Goal: Task Accomplishment & Management: Manage account settings

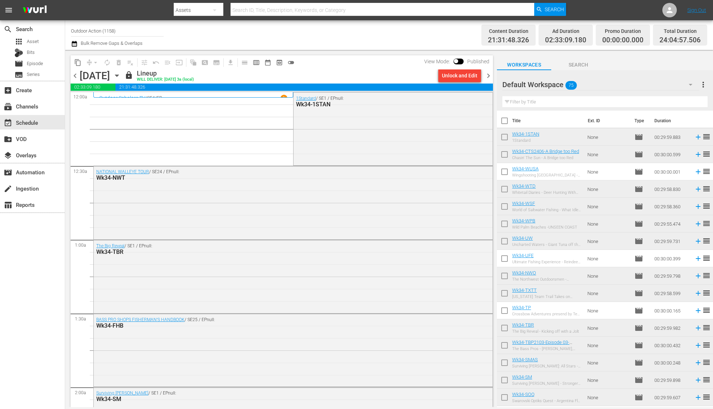
scroll to position [1022, 0]
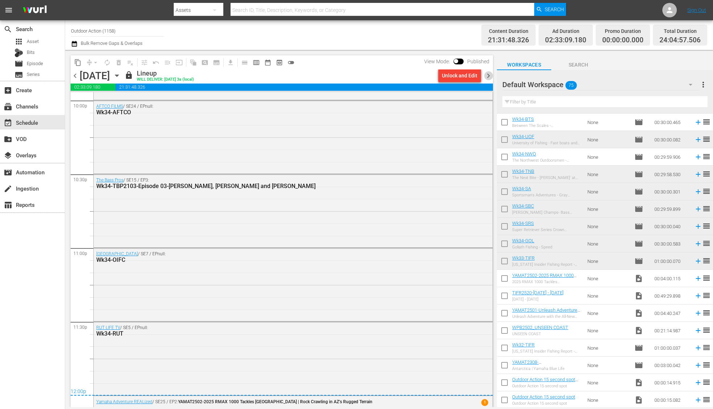
click at [489, 76] on span "chevron_right" at bounding box center [488, 75] width 9 height 9
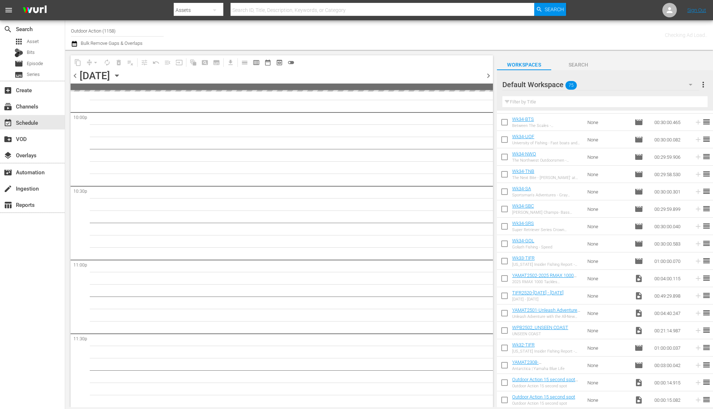
scroll to position [3226, 0]
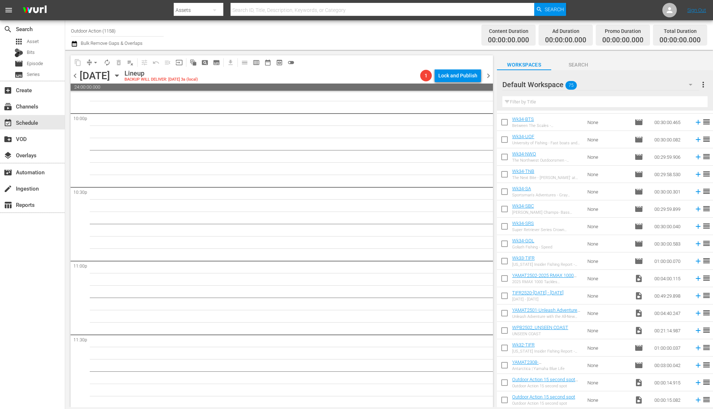
click at [552, 104] on input "text" at bounding box center [604, 102] width 205 height 12
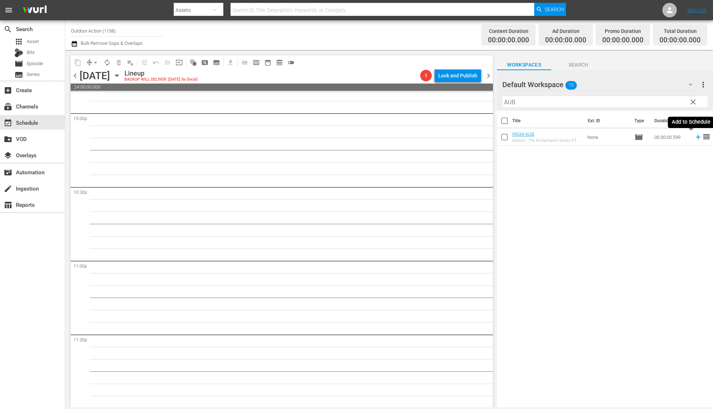
click at [694, 137] on icon at bounding box center [698, 137] width 8 height 8
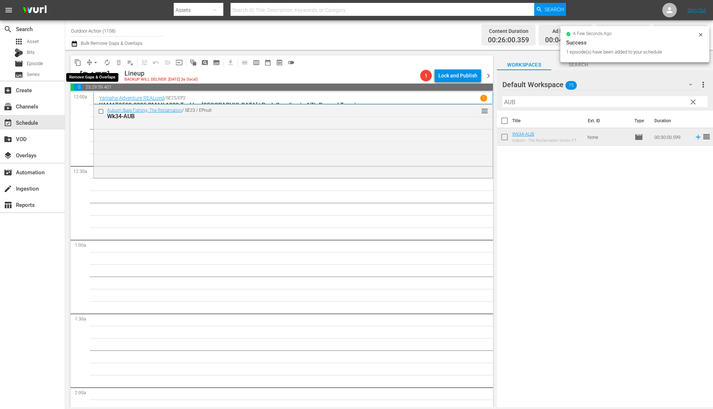
click at [91, 61] on button "arrow_drop_down" at bounding box center [96, 63] width 12 height 12
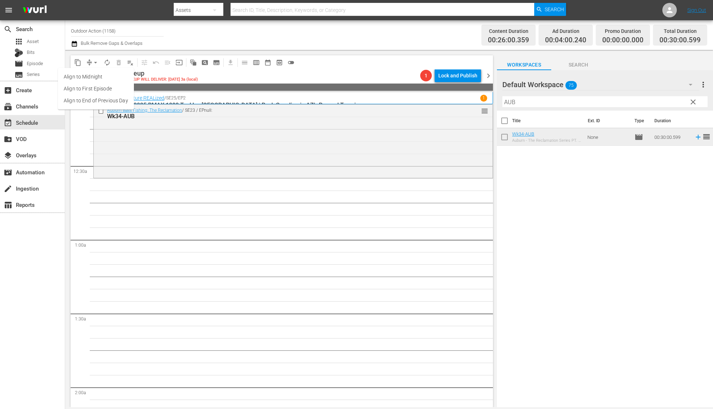
click at [97, 80] on li "Align to Midnight" at bounding box center [96, 77] width 76 height 12
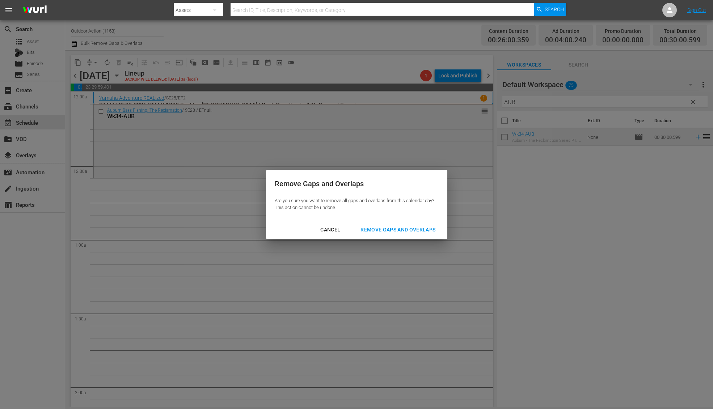
click at [404, 226] on div "Remove Gaps and Overlaps" at bounding box center [398, 229] width 86 height 9
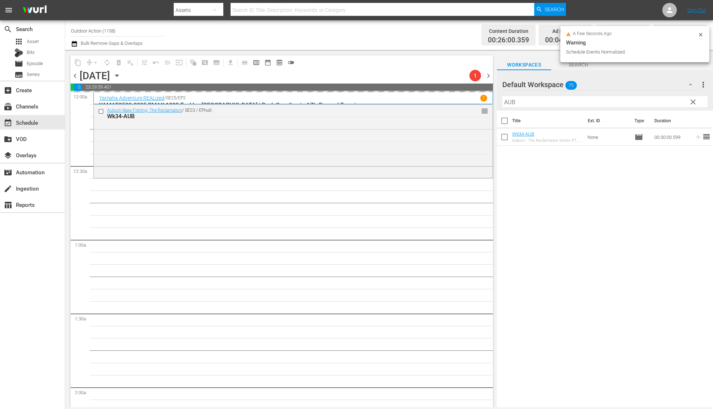
click at [534, 105] on input "AUB" at bounding box center [604, 102] width 205 height 12
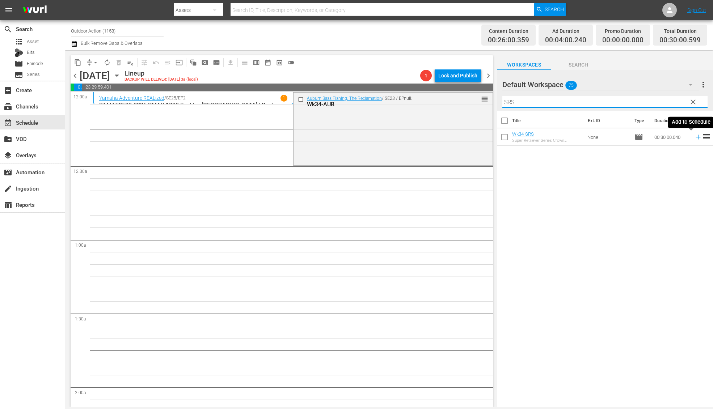
click at [694, 138] on icon at bounding box center [698, 137] width 8 height 8
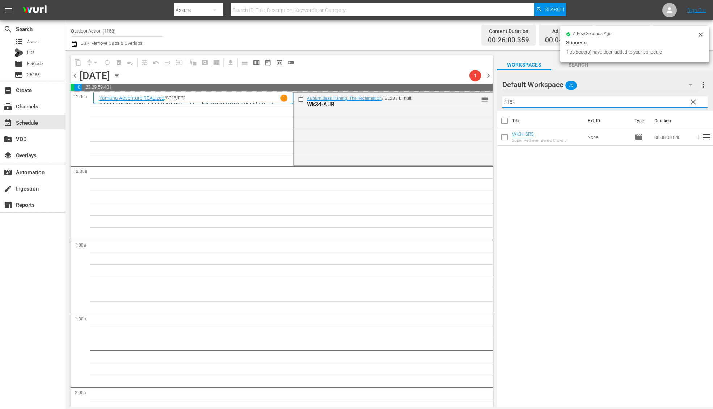
click at [640, 101] on input "SRS" at bounding box center [604, 102] width 205 height 12
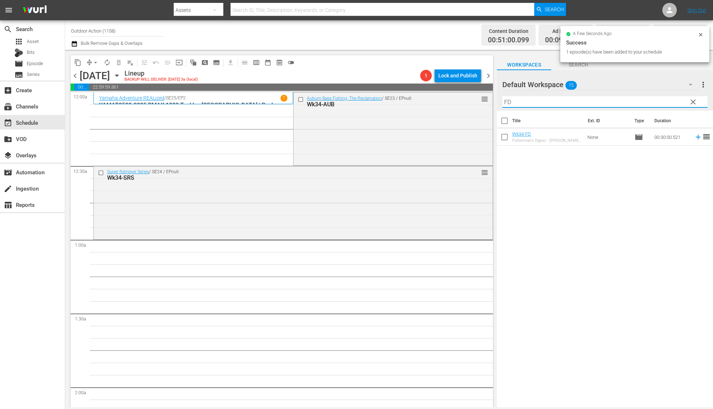
click at [695, 137] on icon at bounding box center [697, 137] width 5 height 5
click at [654, 97] on input "FD" at bounding box center [604, 102] width 205 height 12
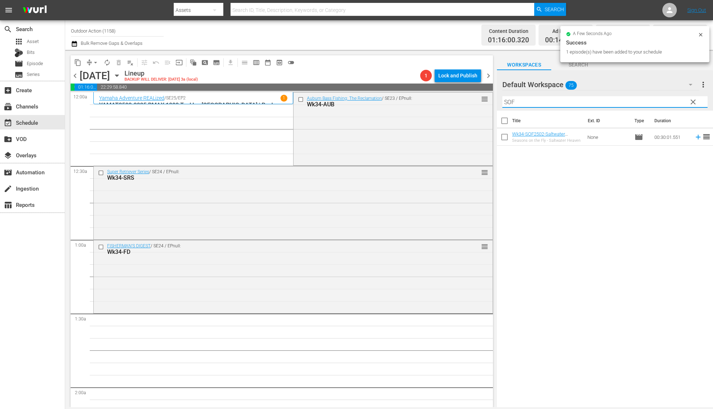
click at [694, 135] on icon at bounding box center [698, 137] width 8 height 8
click at [661, 103] on input "SOF" at bounding box center [604, 102] width 205 height 12
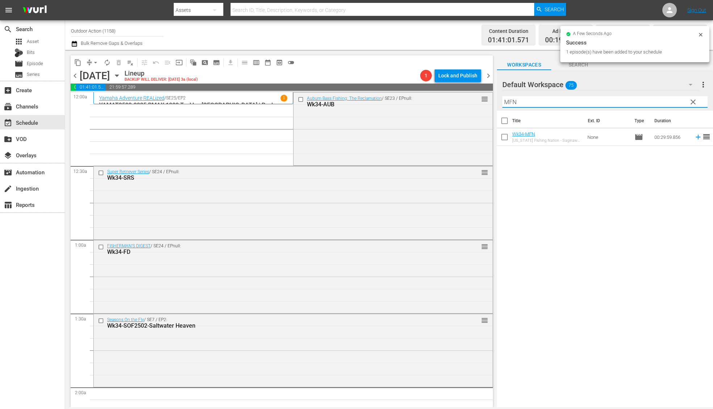
click at [695, 139] on icon at bounding box center [697, 137] width 5 height 5
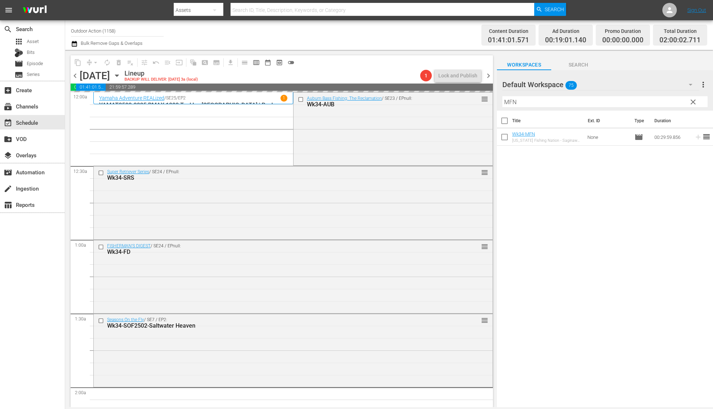
click at [665, 101] on input "MFN" at bounding box center [604, 102] width 205 height 12
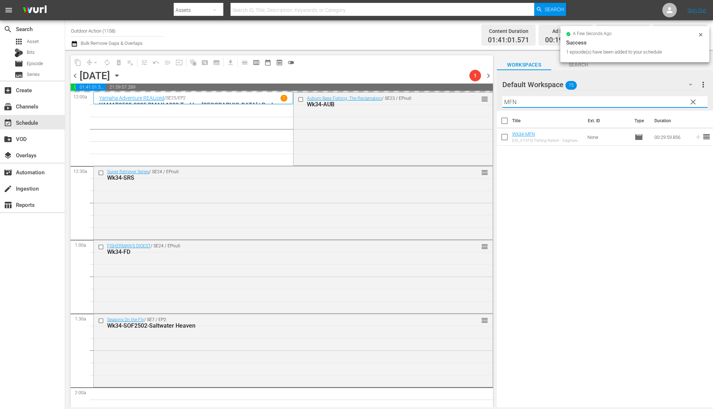
click at [665, 101] on input "MFN" at bounding box center [604, 102] width 205 height 12
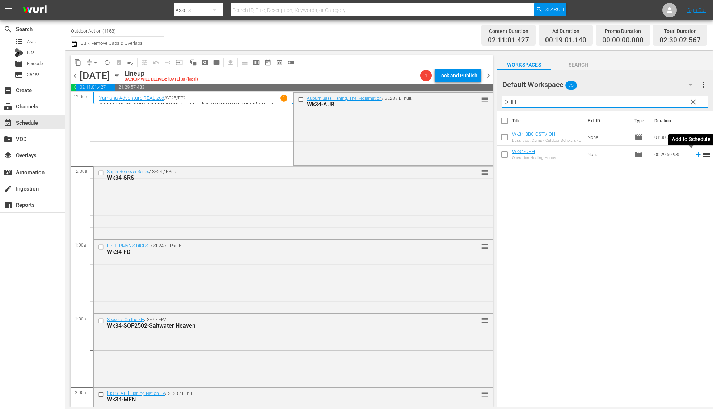
click at [694, 156] on icon at bounding box center [698, 154] width 8 height 8
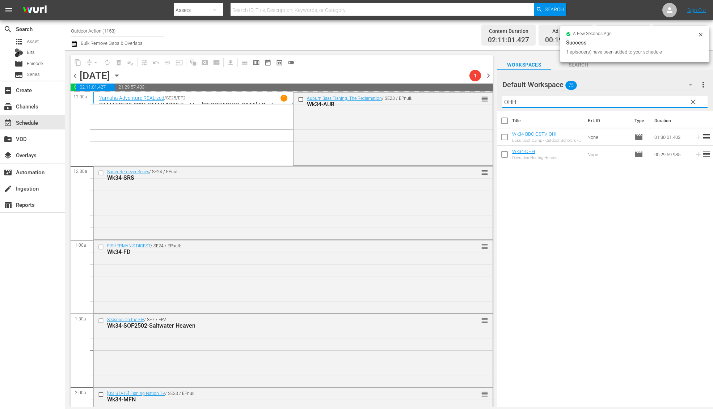
click at [656, 97] on input "OHH" at bounding box center [604, 102] width 205 height 12
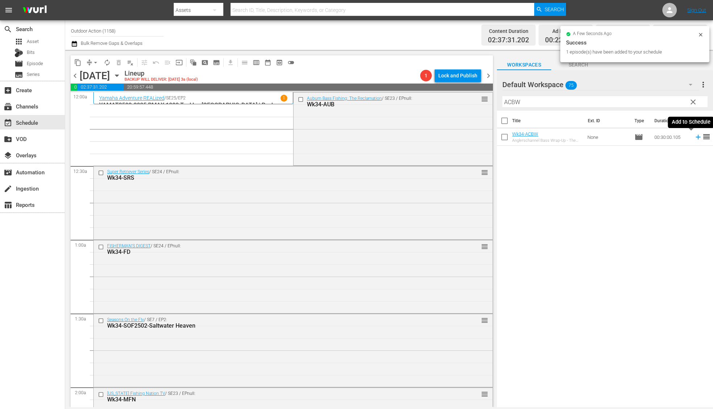
click at [694, 139] on icon at bounding box center [698, 137] width 8 height 8
click at [667, 106] on input "ACBW" at bounding box center [604, 102] width 205 height 12
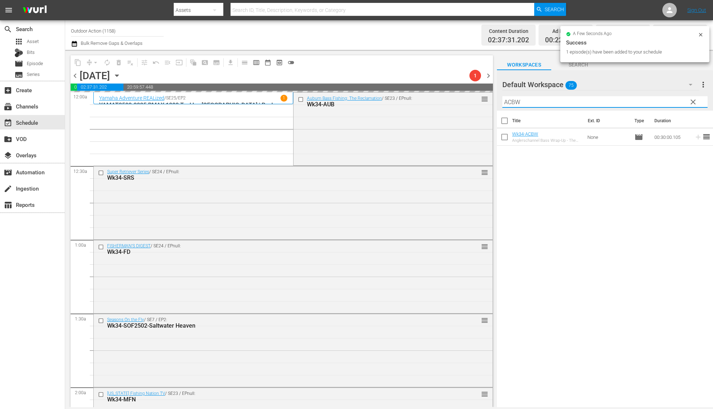
click at [667, 106] on input "ACBW" at bounding box center [604, 102] width 205 height 12
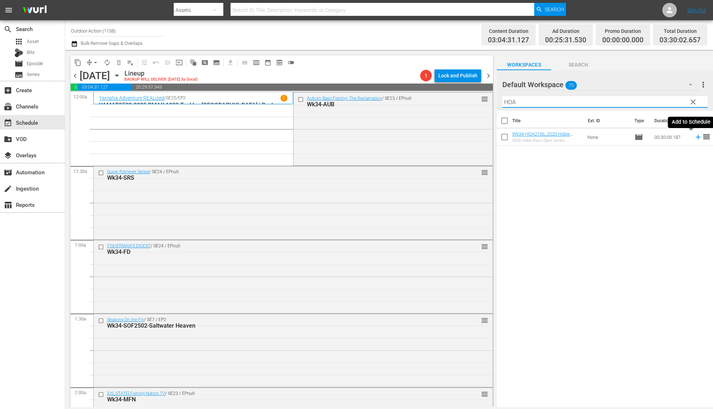
click at [695, 137] on icon at bounding box center [697, 137] width 5 height 5
click at [670, 99] on input "HOA" at bounding box center [604, 102] width 205 height 12
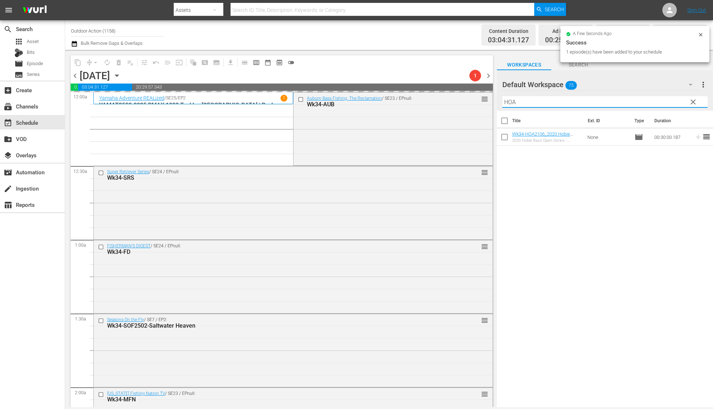
click at [670, 99] on input "HOA" at bounding box center [604, 102] width 205 height 12
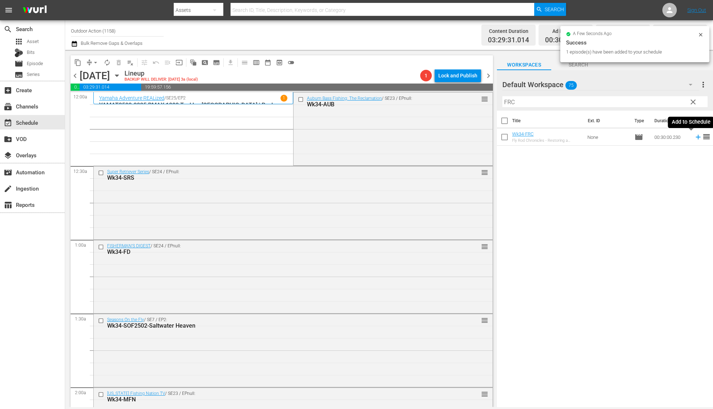
click at [694, 140] on icon at bounding box center [698, 137] width 8 height 8
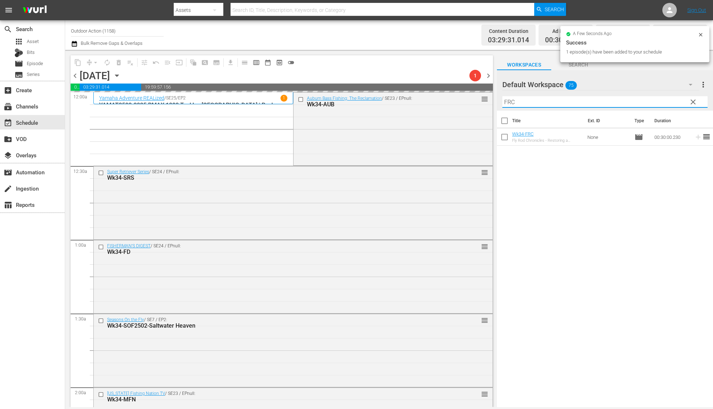
click at [661, 96] on input "FRC" at bounding box center [604, 102] width 205 height 12
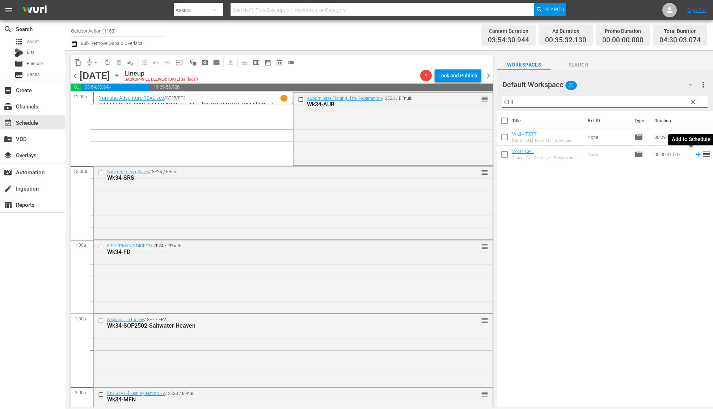
click at [694, 158] on icon at bounding box center [698, 154] width 8 height 8
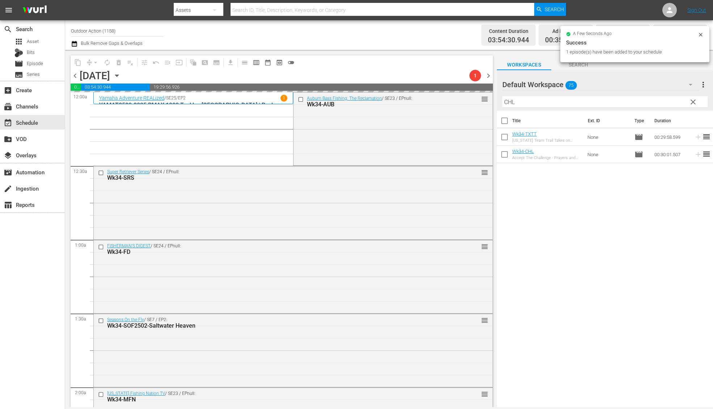
click at [649, 100] on input "CHL" at bounding box center [604, 102] width 205 height 12
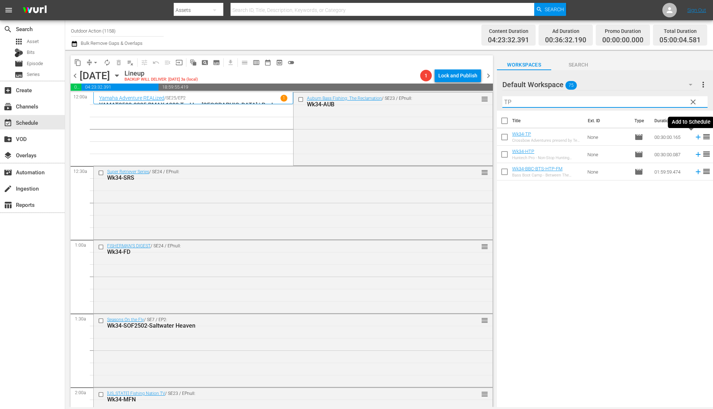
click at [694, 138] on icon at bounding box center [698, 137] width 8 height 8
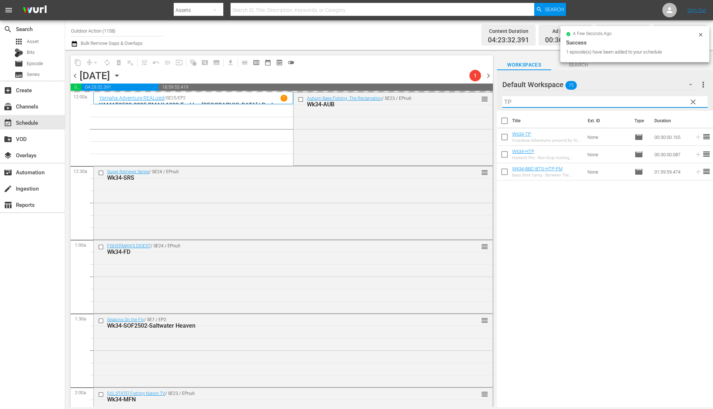
click at [673, 103] on input "TP" at bounding box center [604, 102] width 205 height 12
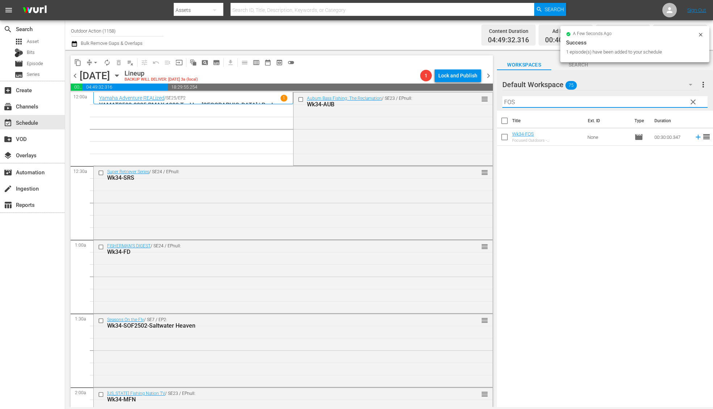
click at [695, 138] on icon at bounding box center [697, 137] width 5 height 5
click at [668, 100] on input "FOS" at bounding box center [604, 102] width 205 height 12
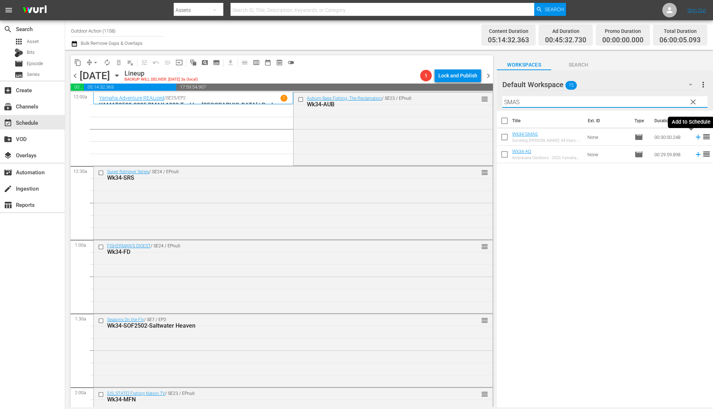
click at [695, 138] on icon at bounding box center [697, 137] width 5 height 5
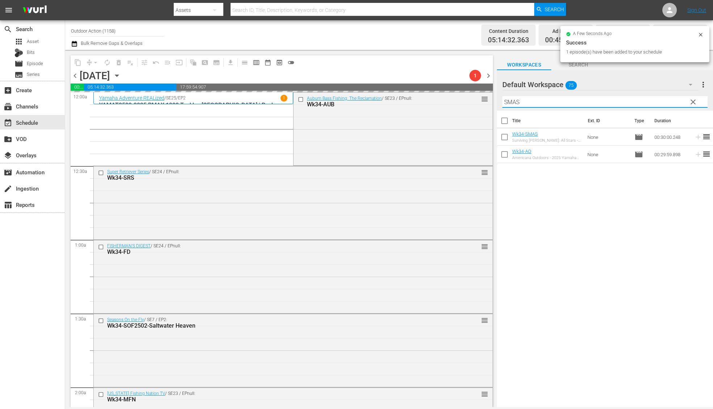
click at [663, 100] on input "SMAS" at bounding box center [604, 102] width 205 height 12
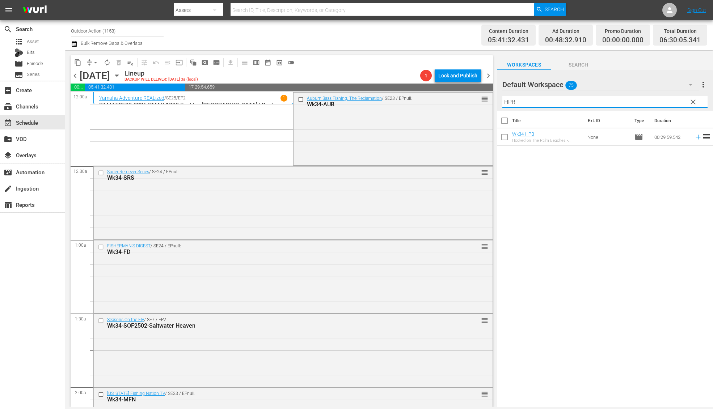
click at [694, 136] on icon at bounding box center [698, 137] width 8 height 8
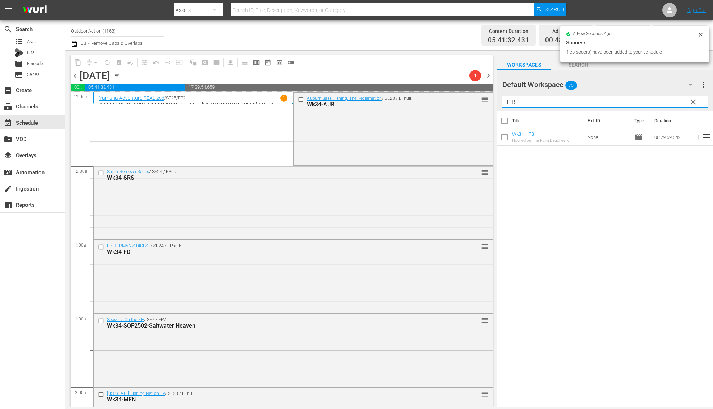
click at [666, 101] on input "HPB" at bounding box center [604, 102] width 205 height 12
click at [694, 139] on icon at bounding box center [698, 137] width 8 height 8
click at [668, 99] on input "EFS" at bounding box center [604, 102] width 205 height 12
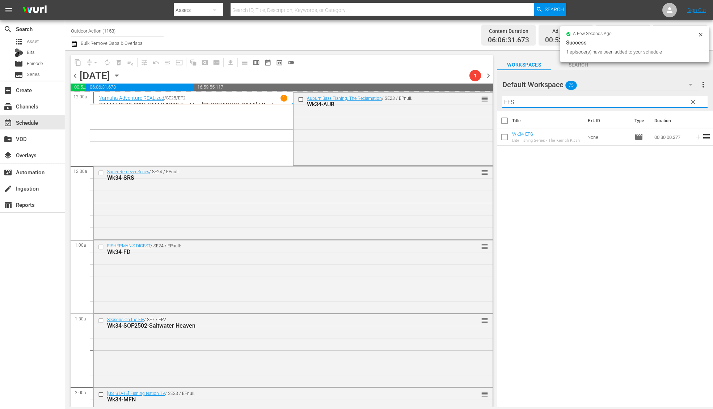
click at [668, 99] on input "EFS" at bounding box center [604, 102] width 205 height 12
click at [694, 138] on icon at bounding box center [698, 137] width 8 height 8
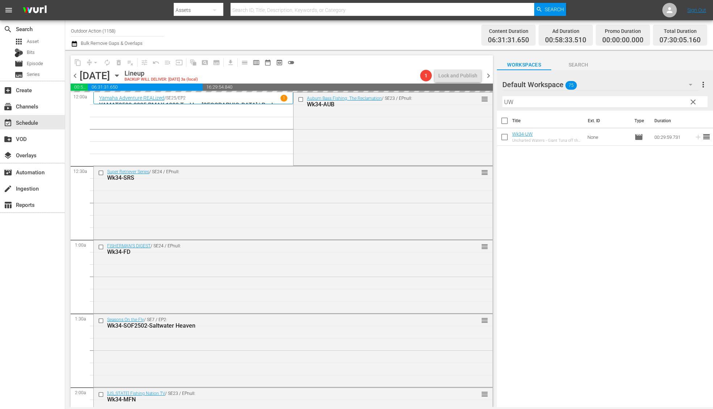
click at [667, 101] on input "UW" at bounding box center [604, 102] width 205 height 12
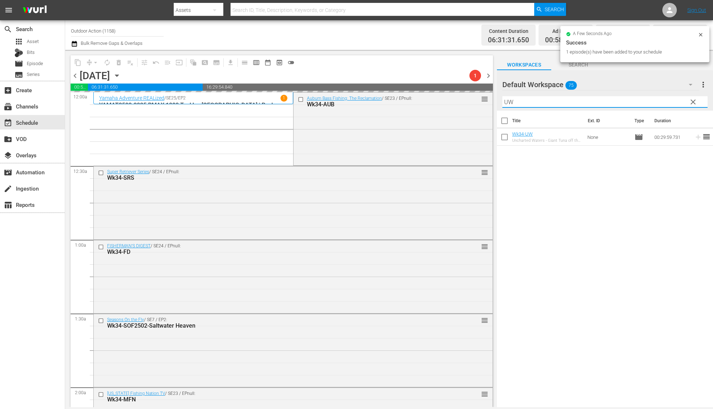
click at [667, 101] on input "UW" at bounding box center [604, 102] width 205 height 12
click at [694, 138] on icon at bounding box center [698, 137] width 8 height 8
click at [678, 99] on input "WTD" at bounding box center [604, 102] width 205 height 12
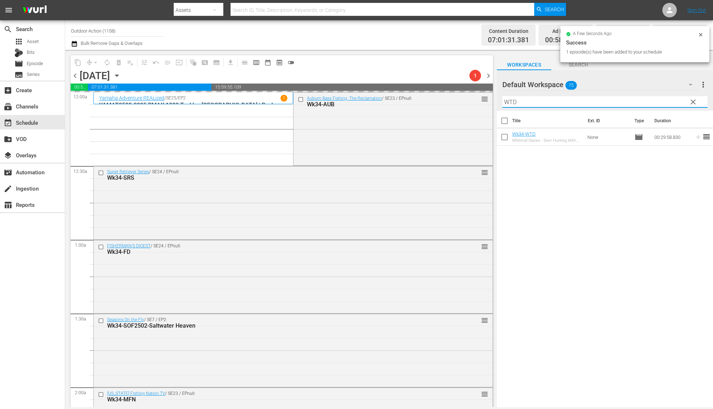
click at [678, 99] on input "WTD" at bounding box center [604, 102] width 205 height 12
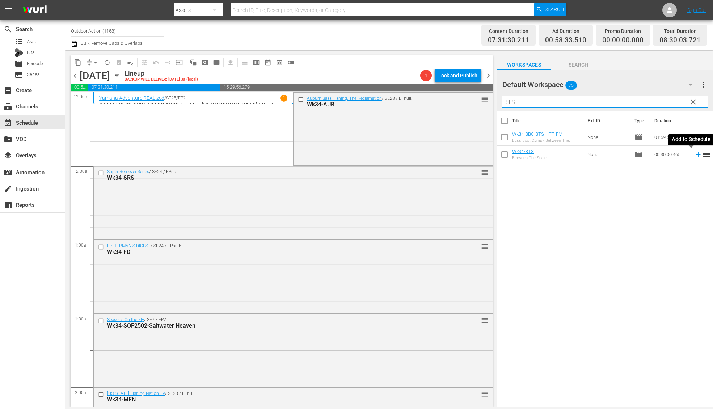
click at [694, 155] on icon at bounding box center [698, 154] width 8 height 8
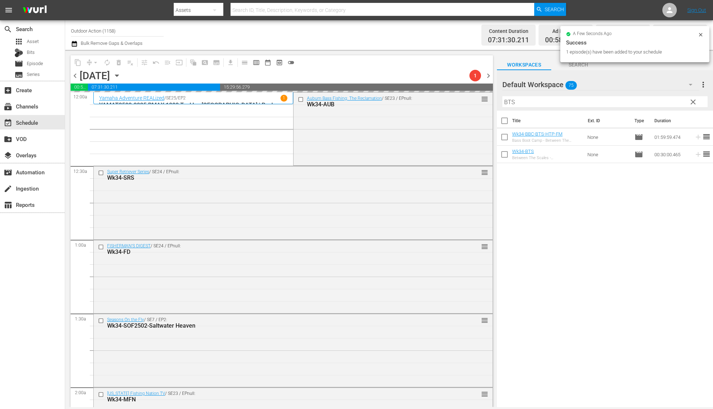
click at [642, 101] on input "BTS" at bounding box center [604, 102] width 205 height 12
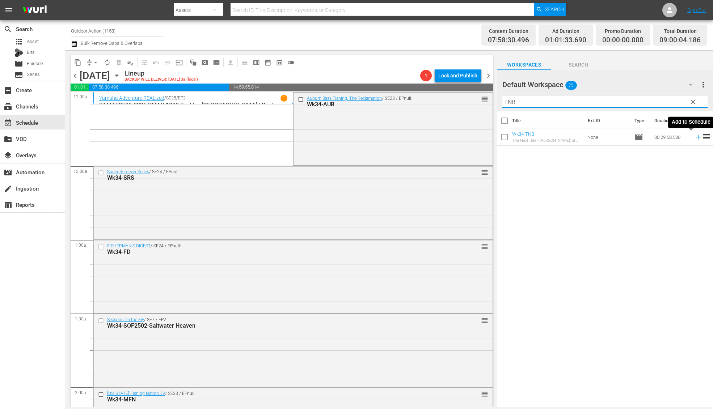
click at [694, 139] on icon at bounding box center [698, 137] width 8 height 8
click at [677, 99] on input "TNB" at bounding box center [604, 102] width 205 height 12
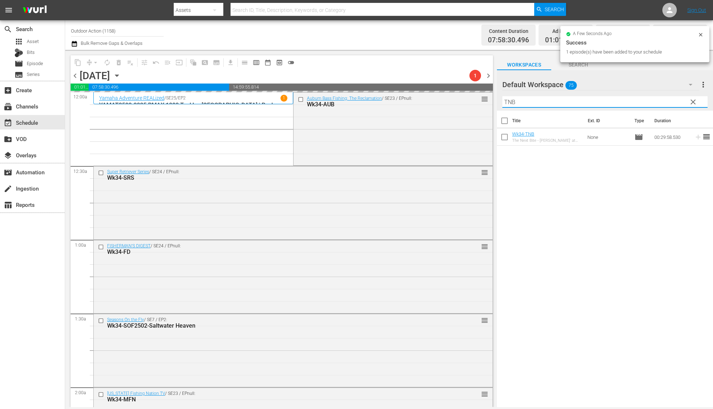
click at [677, 99] on input "TNB" at bounding box center [604, 102] width 205 height 12
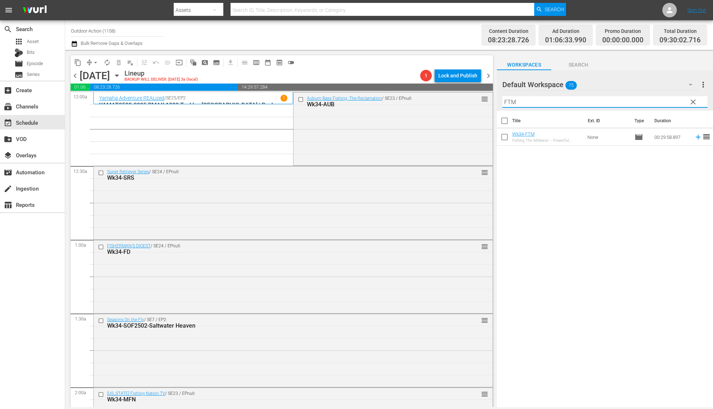
click at [695, 137] on icon at bounding box center [697, 137] width 5 height 5
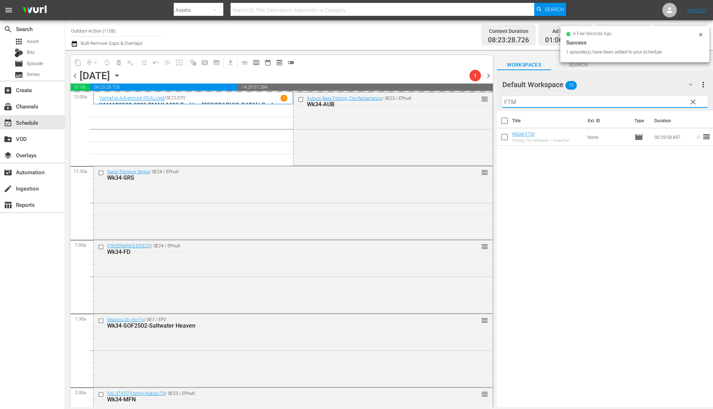
click at [676, 97] on input "FTM" at bounding box center [604, 102] width 205 height 12
click at [694, 139] on icon at bounding box center [698, 137] width 8 height 8
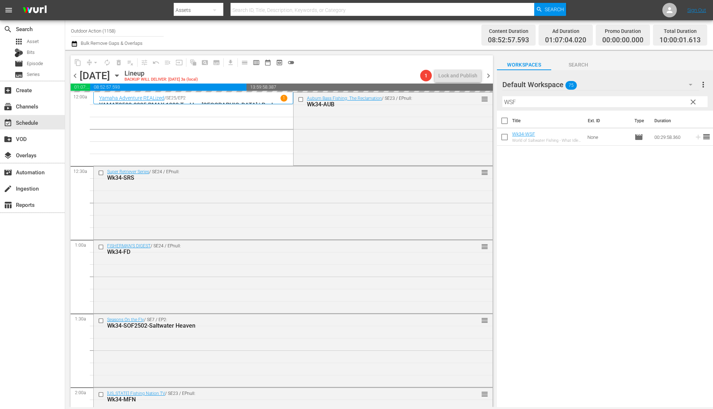
click at [675, 99] on input "WSF" at bounding box center [604, 102] width 205 height 12
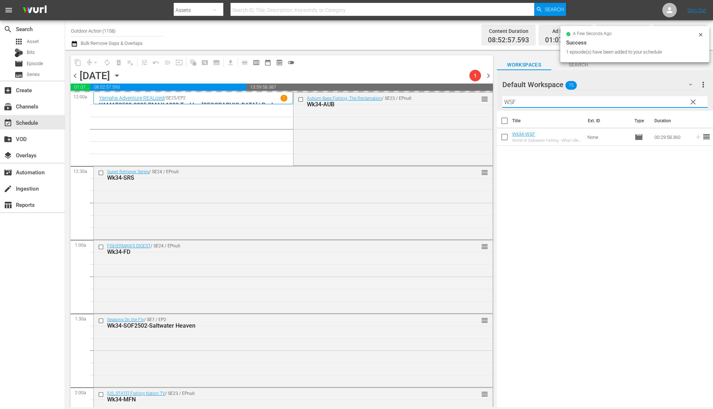
click at [675, 99] on input "WSF" at bounding box center [604, 102] width 205 height 12
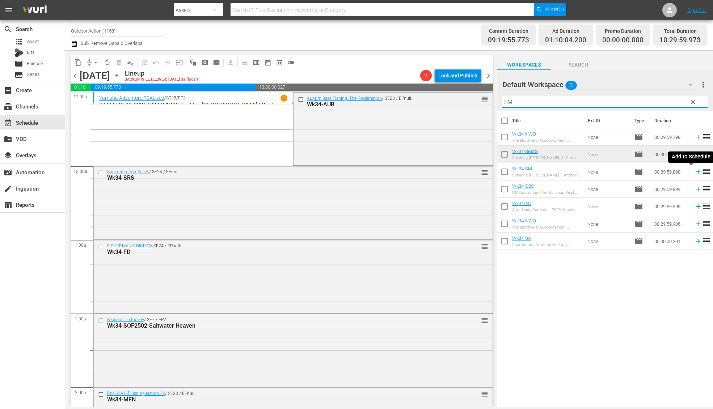
click at [694, 173] on icon at bounding box center [698, 172] width 8 height 8
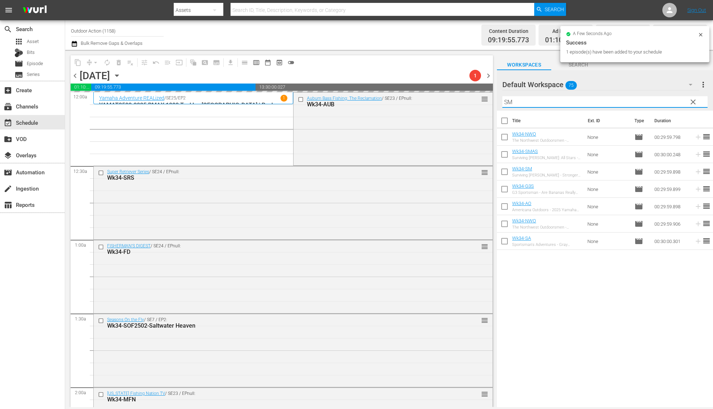
click at [661, 101] on input "SM" at bounding box center [604, 102] width 205 height 12
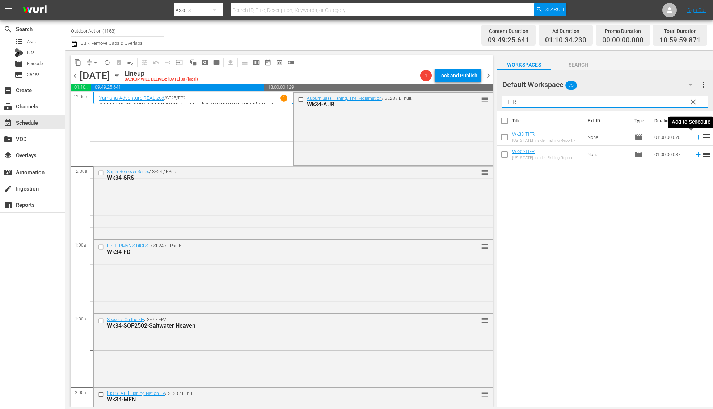
click at [694, 138] on icon at bounding box center [698, 137] width 8 height 8
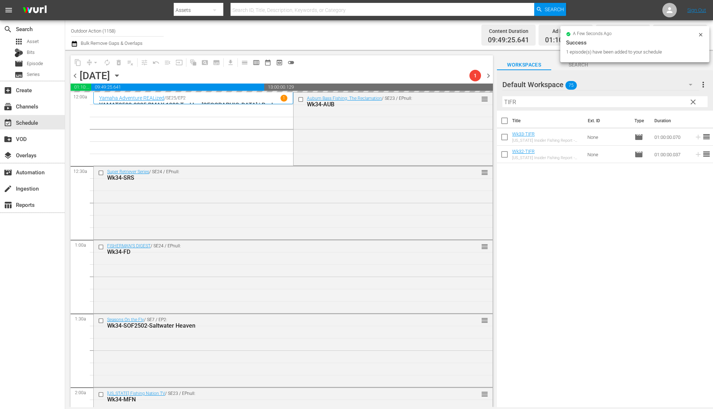
click at [665, 103] on input "TIFR" at bounding box center [604, 102] width 205 height 12
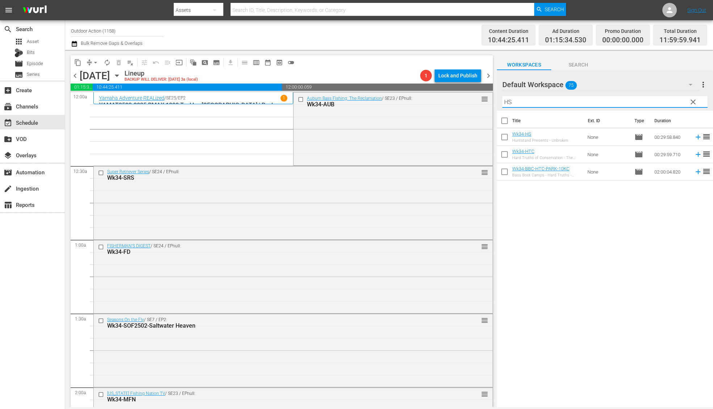
click at [695, 137] on icon at bounding box center [697, 137] width 5 height 5
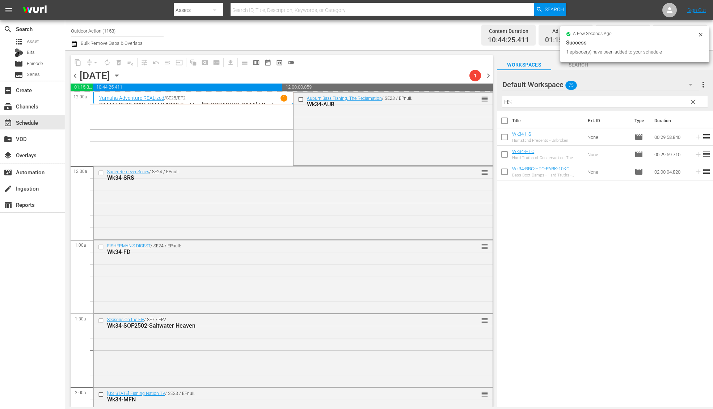
click at [662, 101] on input "HS" at bounding box center [604, 102] width 205 height 12
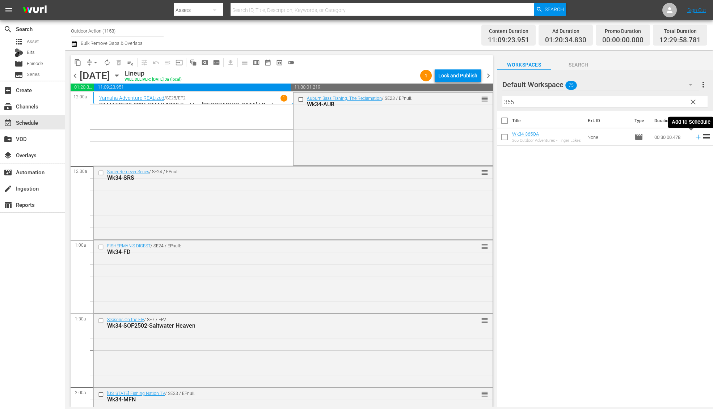
click at [695, 139] on icon at bounding box center [697, 137] width 5 height 5
click at [673, 99] on input "365" at bounding box center [604, 102] width 205 height 12
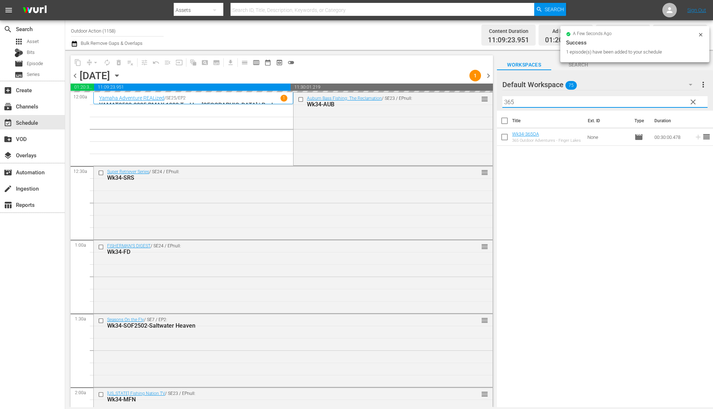
click at [673, 99] on input "365" at bounding box center [604, 102] width 205 height 12
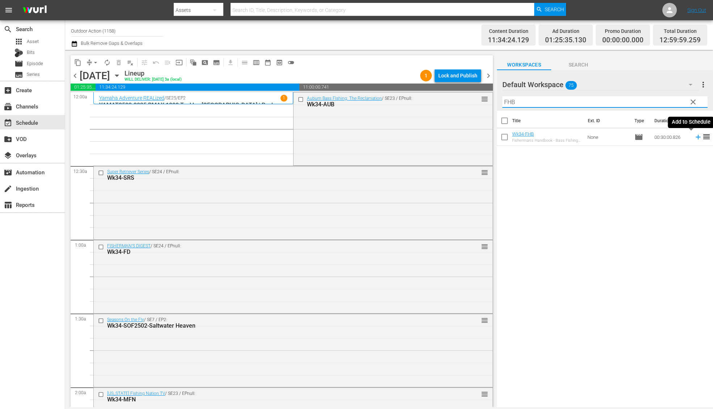
click at [694, 139] on icon at bounding box center [698, 137] width 8 height 8
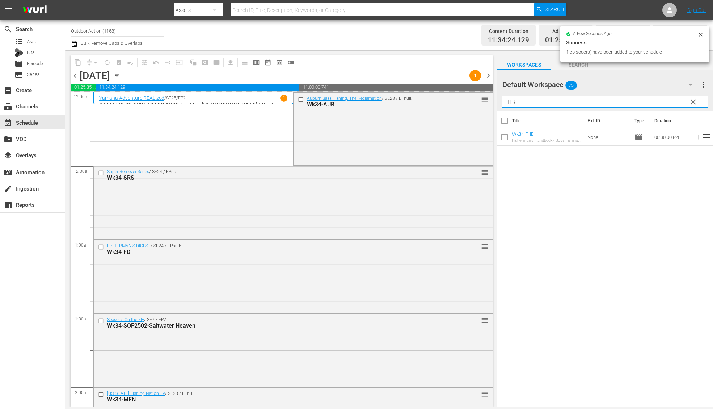
click at [663, 105] on input "FHB" at bounding box center [604, 102] width 205 height 12
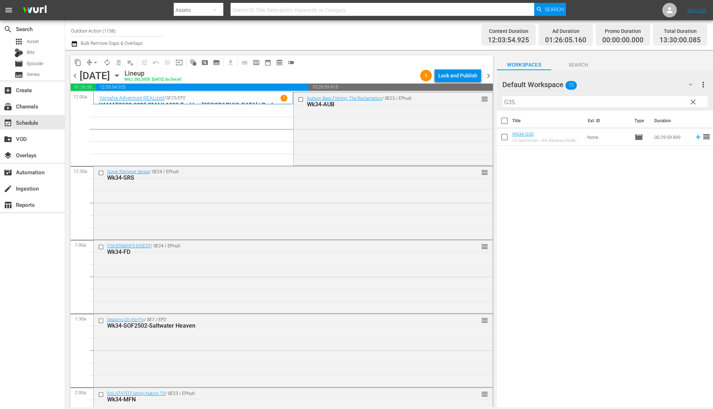
click at [694, 138] on icon at bounding box center [698, 137] width 8 height 8
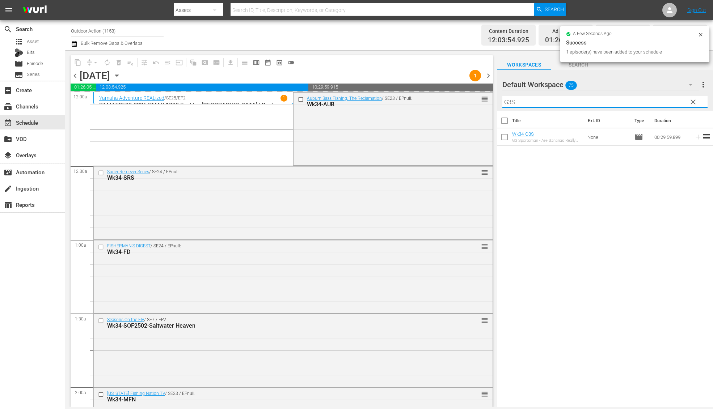
click at [662, 98] on input "G3S" at bounding box center [604, 102] width 205 height 12
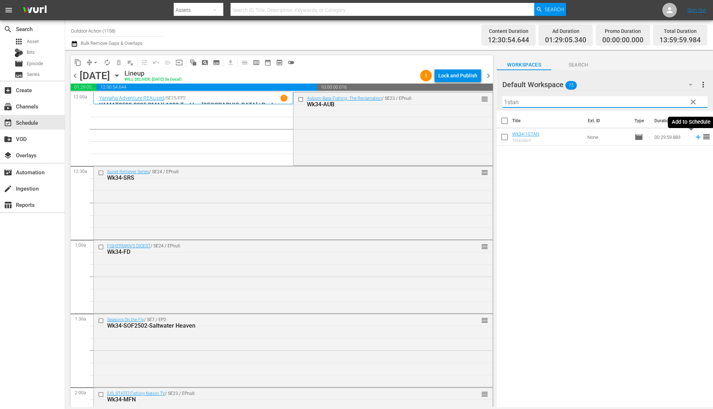
click at [694, 137] on icon at bounding box center [698, 137] width 8 height 8
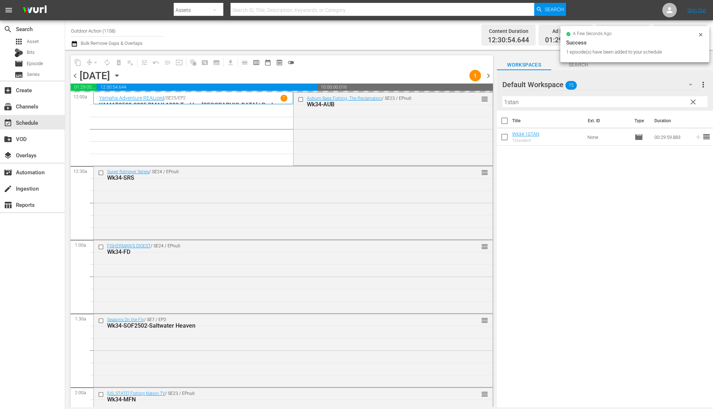
click at [657, 101] on input "1stan" at bounding box center [604, 102] width 205 height 12
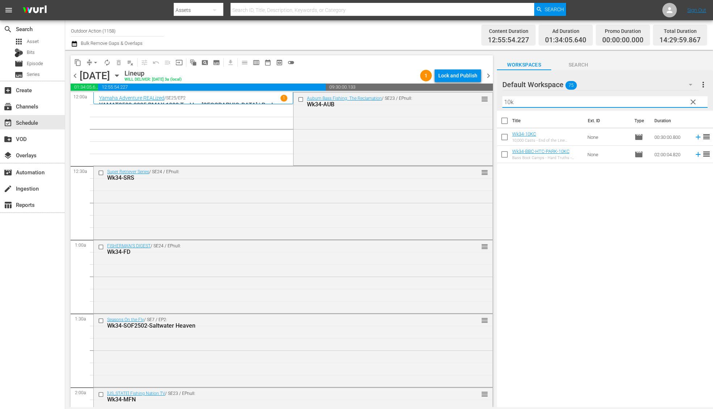
click at [694, 137] on icon at bounding box center [698, 137] width 8 height 8
click at [674, 106] on input "10k" at bounding box center [604, 102] width 205 height 12
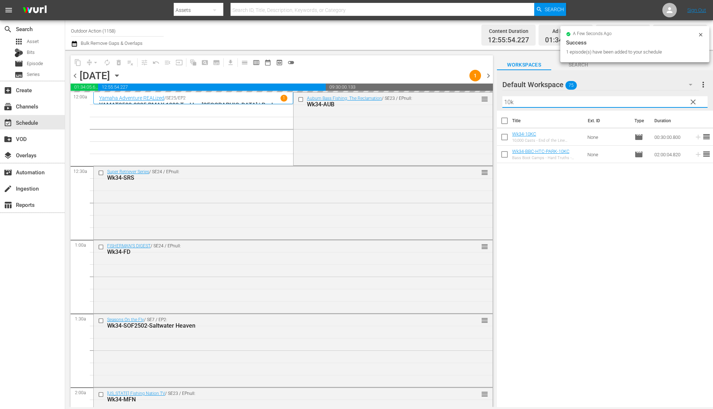
click at [674, 106] on input "10k" at bounding box center [604, 102] width 205 height 12
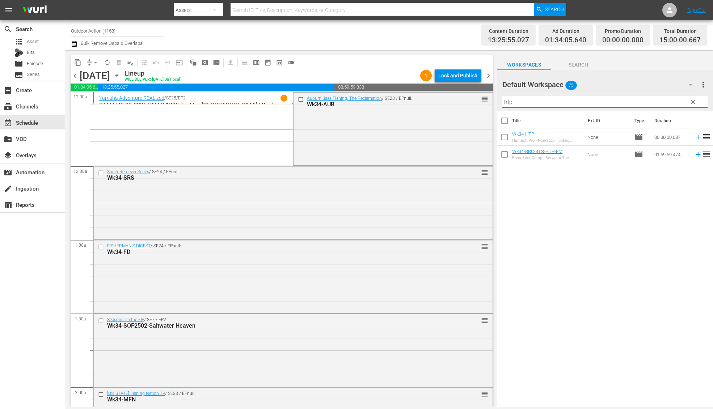
click at [695, 137] on icon at bounding box center [697, 137] width 5 height 5
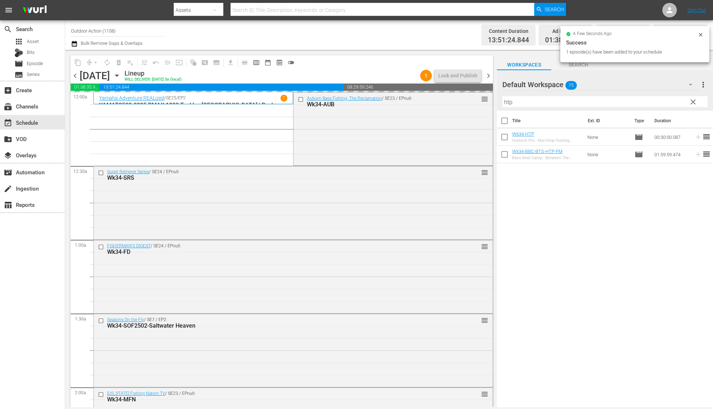
click at [519, 101] on input "htp" at bounding box center [604, 102] width 205 height 12
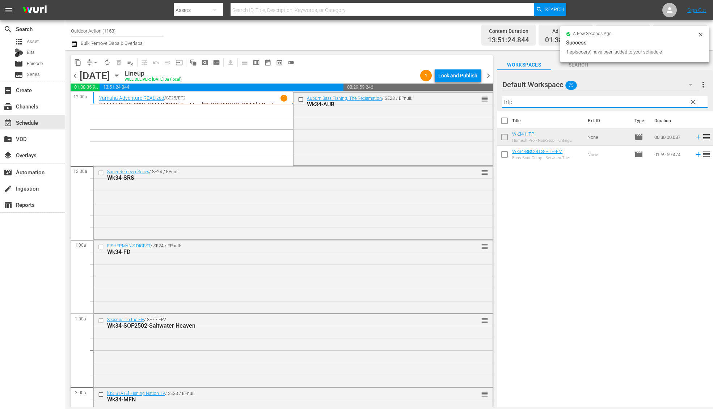
click at [519, 101] on input "htp" at bounding box center [604, 102] width 205 height 12
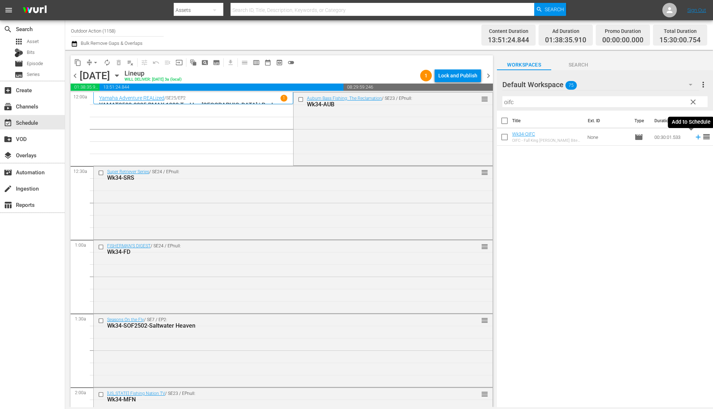
click at [695, 137] on icon at bounding box center [697, 137] width 5 height 5
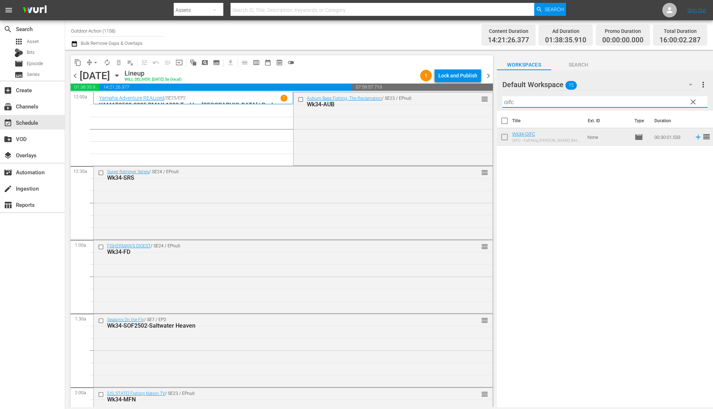
click at [563, 103] on input "oifc" at bounding box center [604, 102] width 205 height 12
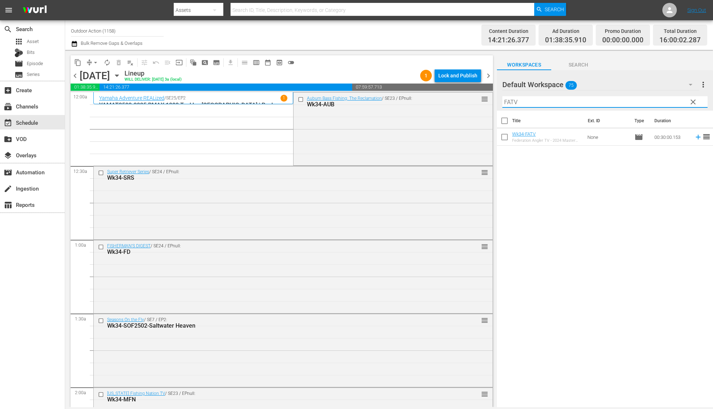
click at [691, 142] on td at bounding box center [696, 136] width 11 height 17
click at [694, 138] on icon at bounding box center [698, 137] width 8 height 8
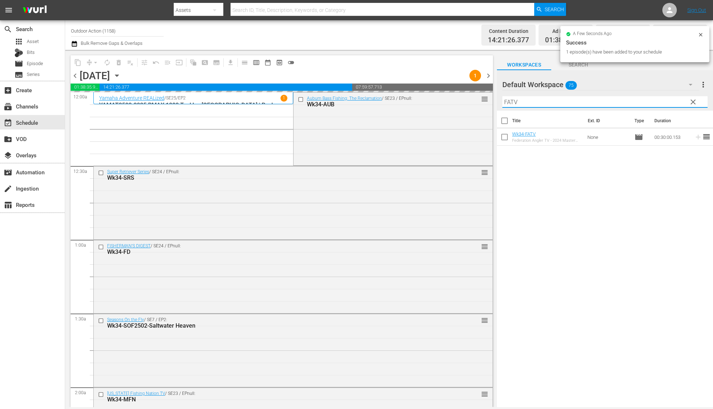
click at [627, 99] on input "FATV" at bounding box center [604, 102] width 205 height 12
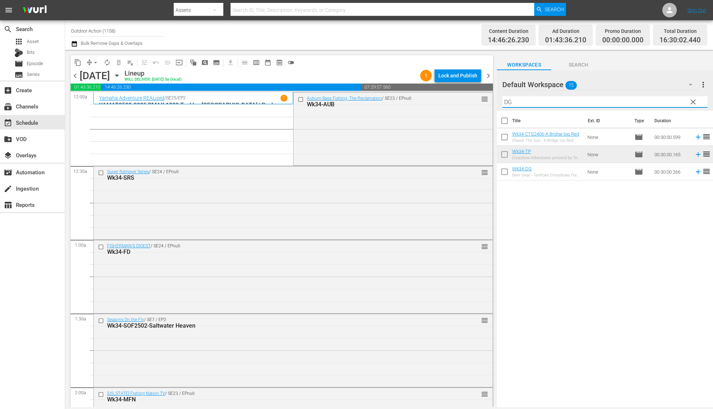
click at [695, 171] on icon at bounding box center [697, 172] width 5 height 5
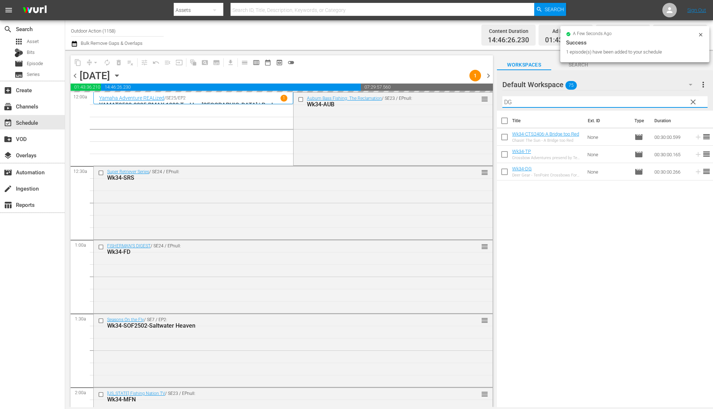
click at [624, 102] on input "DG" at bounding box center [604, 102] width 205 height 12
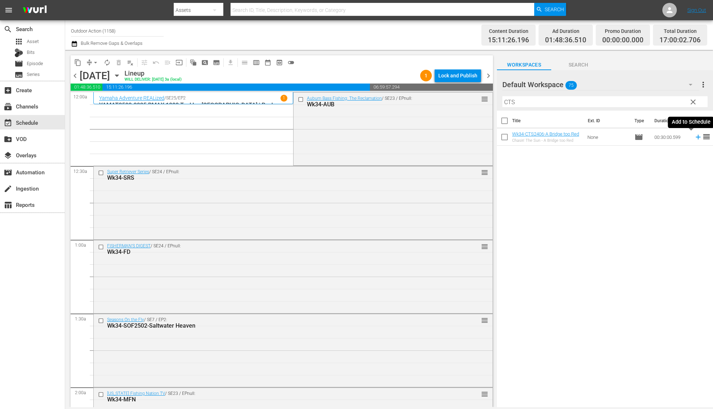
click at [694, 140] on icon at bounding box center [698, 137] width 8 height 8
click at [628, 101] on input "CTS" at bounding box center [604, 102] width 205 height 12
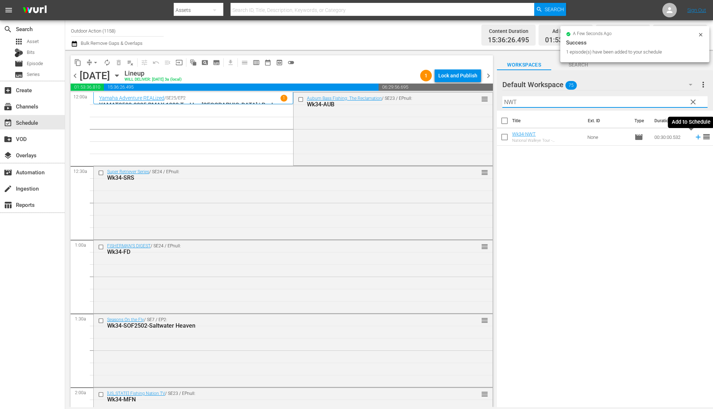
click at [694, 135] on icon at bounding box center [698, 137] width 8 height 8
click at [650, 102] on input "NWT" at bounding box center [604, 102] width 205 height 12
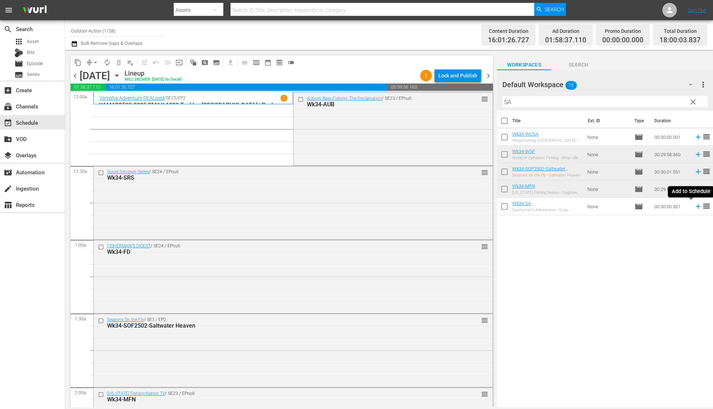
click at [694, 207] on icon at bounding box center [698, 207] width 8 height 8
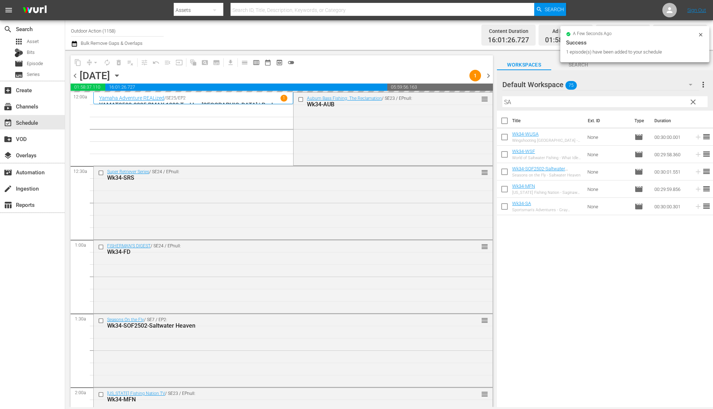
click at [649, 102] on input "SA" at bounding box center [604, 102] width 205 height 12
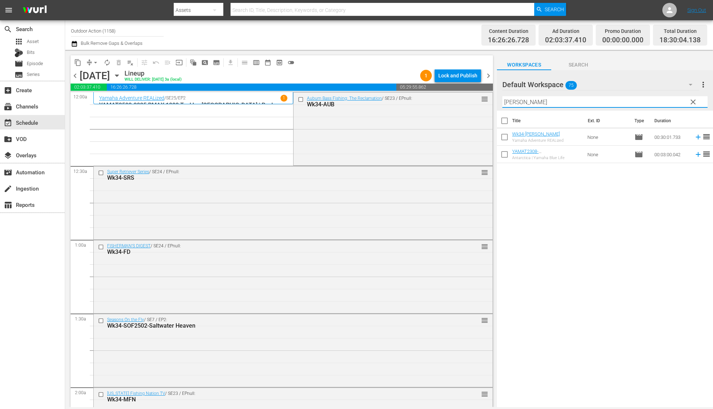
click at [694, 136] on icon at bounding box center [698, 137] width 8 height 8
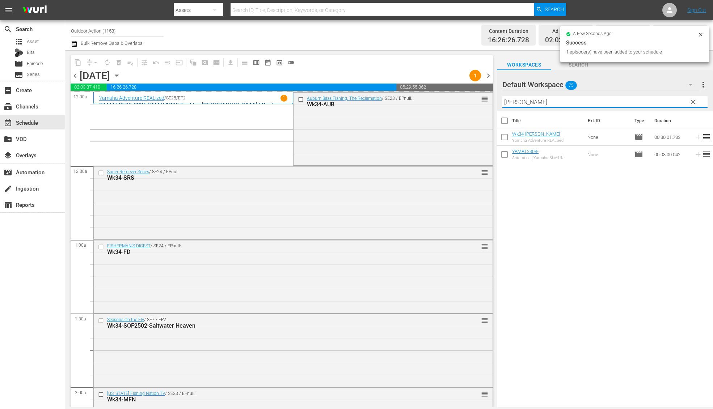
click at [656, 103] on input "[PERSON_NAME]" at bounding box center [604, 102] width 205 height 12
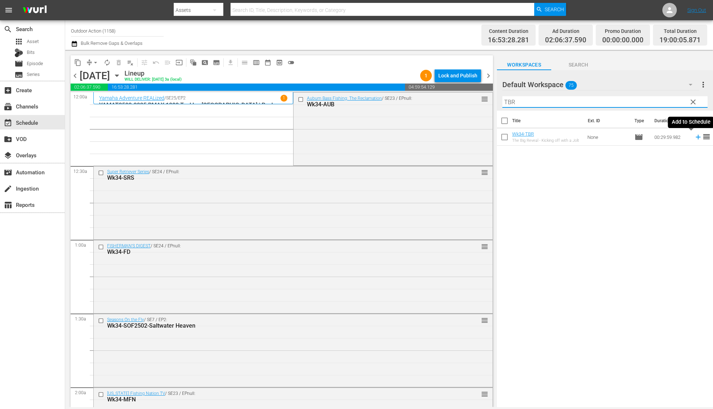
click at [694, 139] on icon at bounding box center [698, 137] width 8 height 8
click at [661, 99] on input "TBR" at bounding box center [604, 102] width 205 height 12
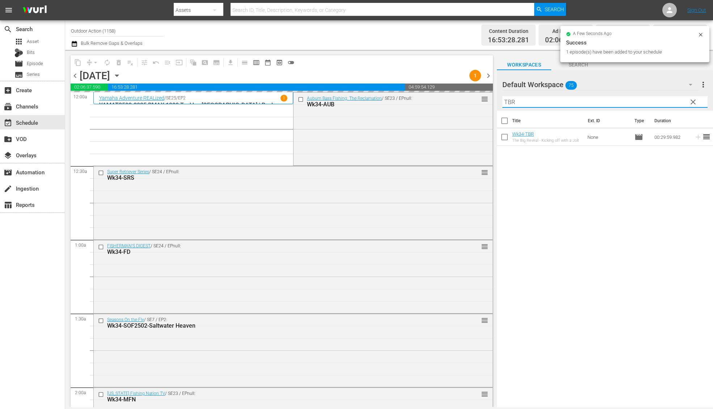
click at [661, 99] on input "TBR" at bounding box center [604, 102] width 205 height 12
click at [694, 135] on icon at bounding box center [698, 137] width 8 height 8
click at [661, 102] on input "UFE" at bounding box center [604, 102] width 205 height 12
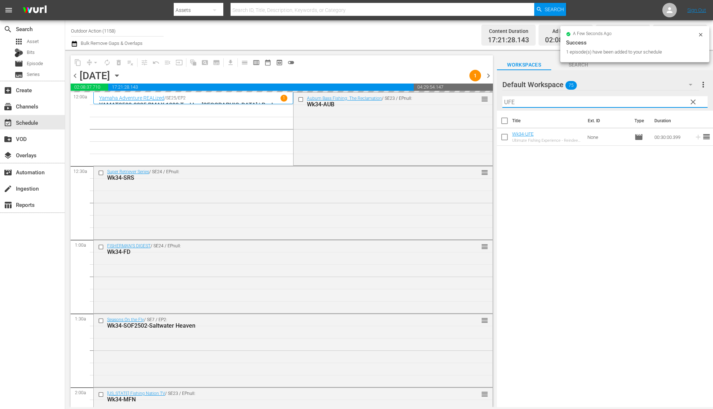
click at [661, 102] on input "UFE" at bounding box center [604, 102] width 205 height 12
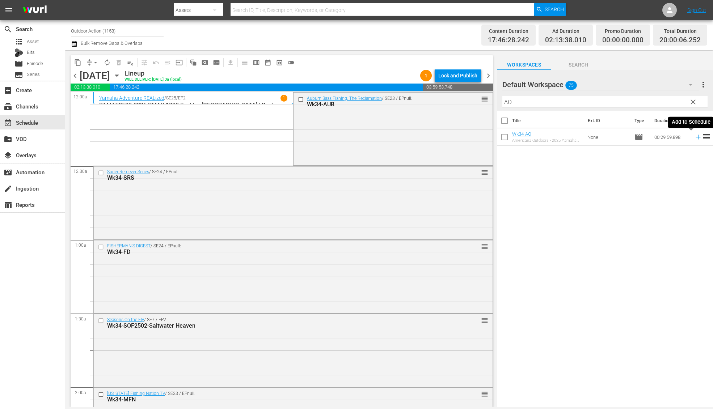
click at [694, 138] on icon at bounding box center [698, 137] width 8 height 8
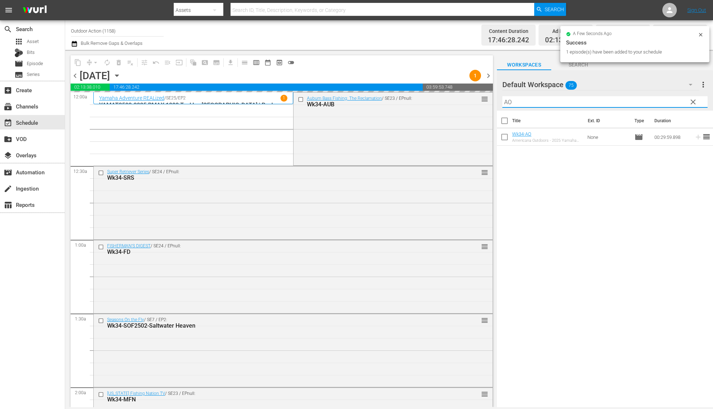
click at [659, 102] on input "AO" at bounding box center [604, 102] width 205 height 12
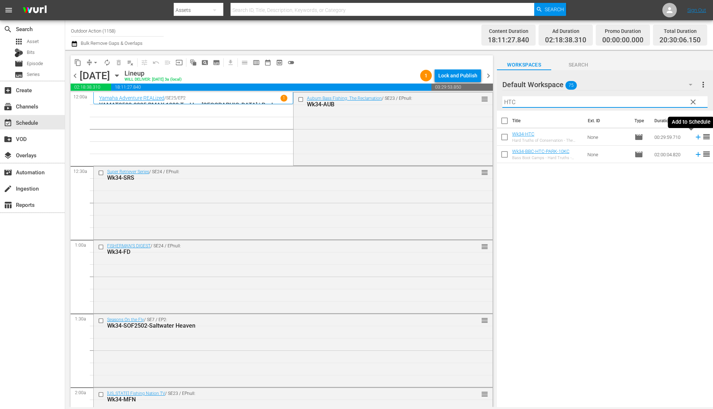
click at [695, 137] on icon at bounding box center [697, 137] width 5 height 5
click at [671, 101] on input "HTC" at bounding box center [604, 102] width 205 height 12
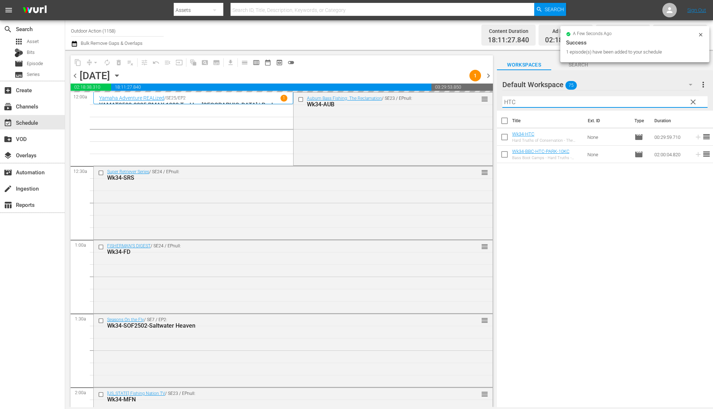
click at [671, 101] on input "HTC" at bounding box center [604, 102] width 205 height 12
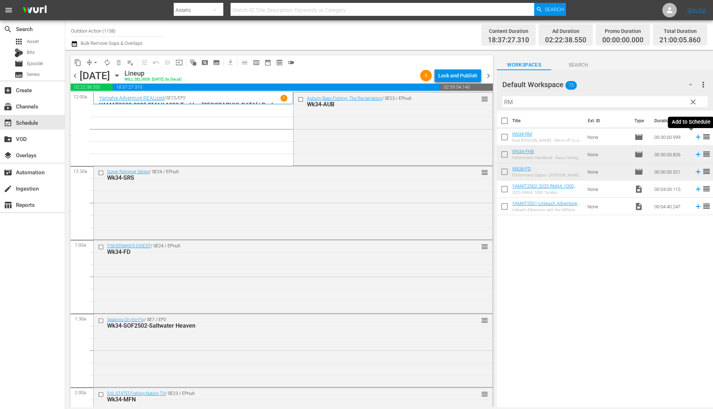
click at [694, 138] on icon at bounding box center [698, 137] width 8 height 8
click at [669, 99] on input "RM" at bounding box center [604, 102] width 205 height 12
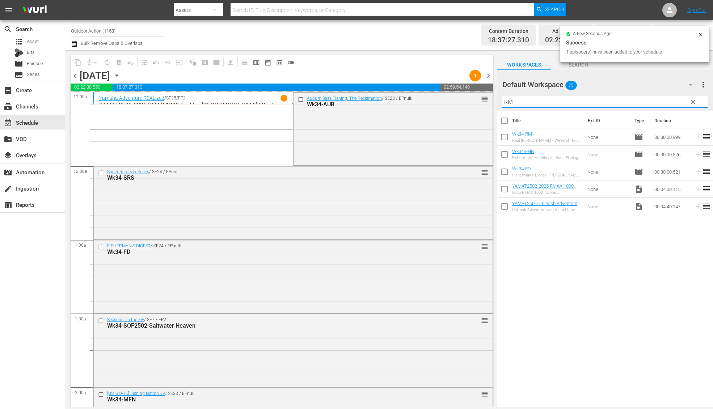
click at [669, 99] on input "RM" at bounding box center [604, 102] width 205 height 12
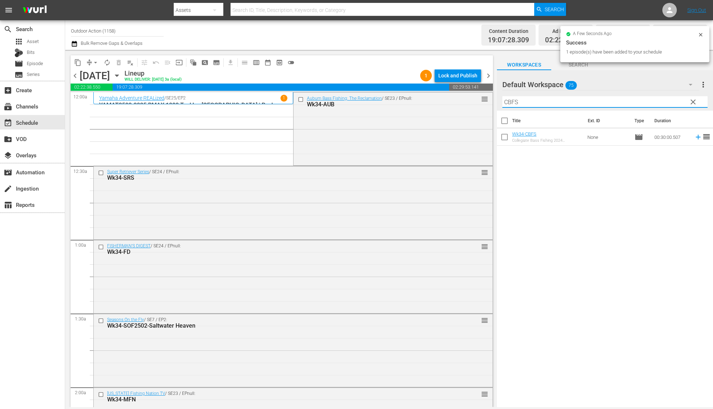
click at [694, 137] on icon at bounding box center [698, 137] width 8 height 8
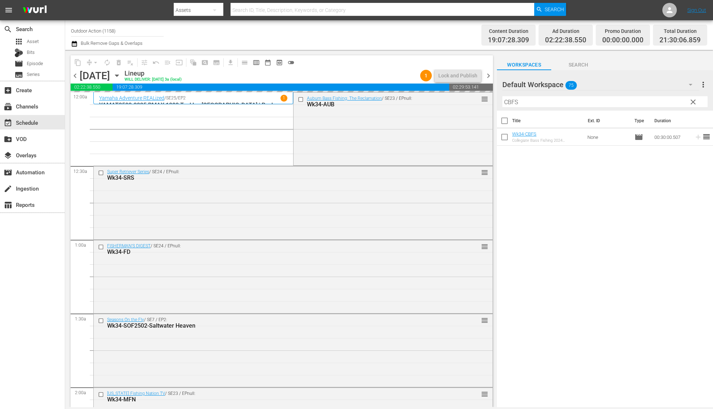
click at [671, 101] on input "CBFS" at bounding box center [604, 102] width 205 height 12
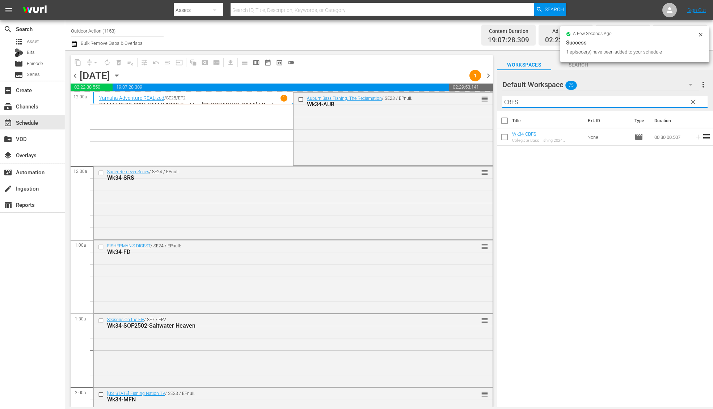
click at [671, 101] on input "CBFS" at bounding box center [604, 102] width 205 height 12
click at [695, 139] on icon at bounding box center [697, 137] width 5 height 5
click at [653, 102] on input "TXTT" at bounding box center [604, 102] width 205 height 12
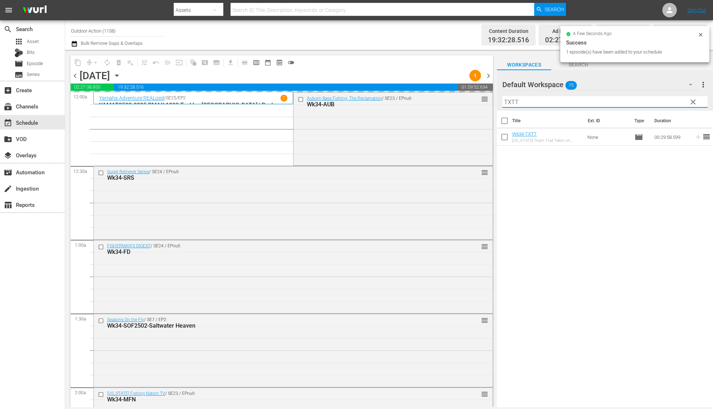
click at [653, 102] on input "TXTT" at bounding box center [604, 102] width 205 height 12
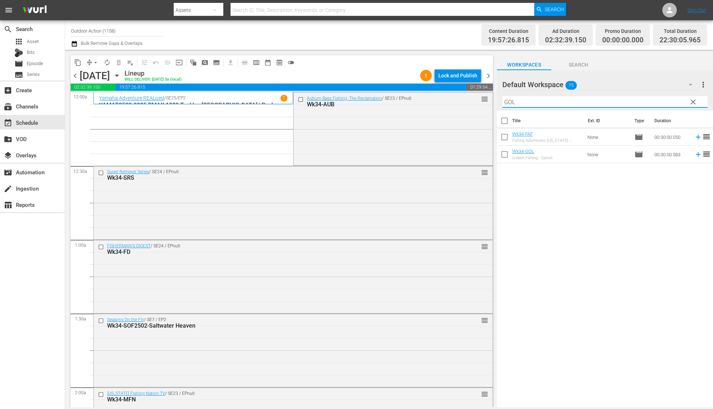
click at [695, 154] on icon at bounding box center [697, 154] width 5 height 5
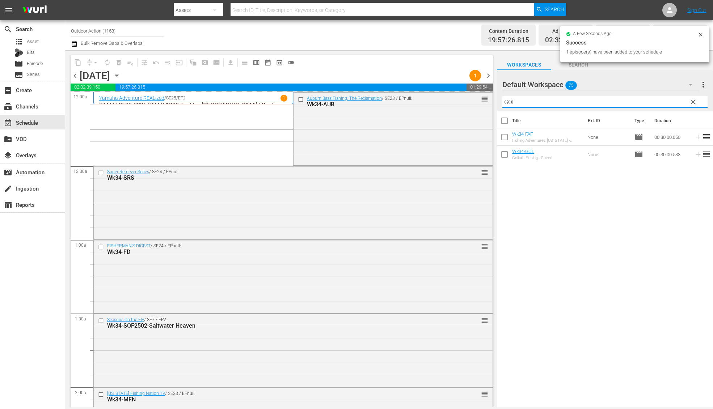
click at [655, 99] on input "GOL" at bounding box center [604, 102] width 205 height 12
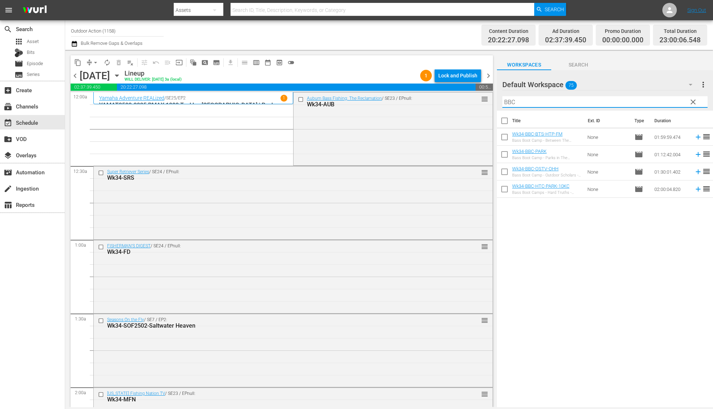
type input "BBC"
click at [653, 221] on div "Title Ext. ID Type Duration Wk34-BBC-BTS-HTP-FM Bass Boot Camp - Between The Sc…" at bounding box center [605, 260] width 216 height 298
click at [695, 154] on icon at bounding box center [697, 154] width 5 height 5
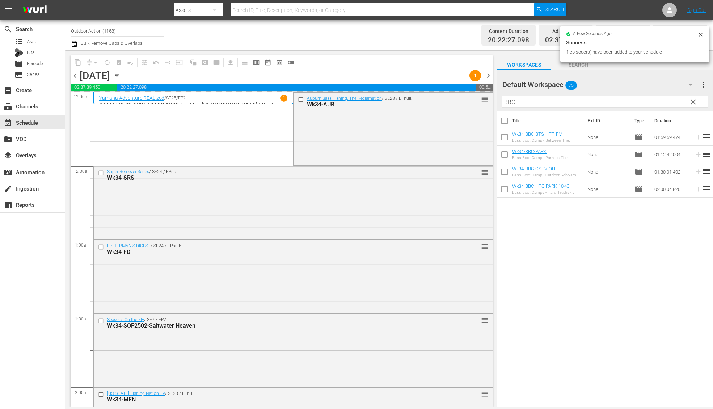
scroll to position [3227, 0]
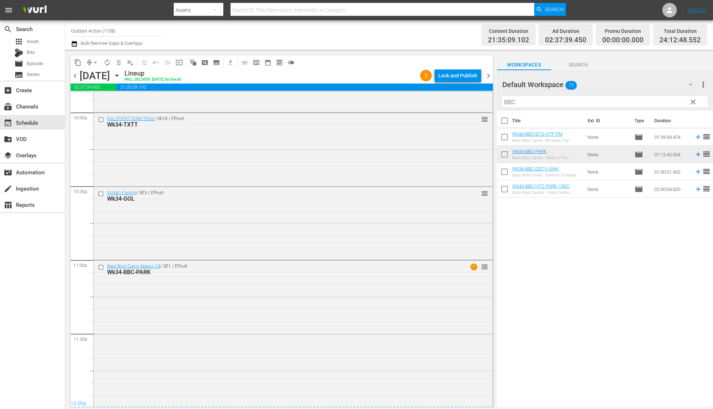
click at [336, 43] on div "Channel Title Outdoor Action (1158) Bulk Remove Gaps & Overlaps" at bounding box center [244, 35] width 347 height 26
click at [93, 63] on span "arrow_drop_down" at bounding box center [95, 62] width 7 height 7
click at [99, 77] on li "Align to Midnight" at bounding box center [96, 77] width 76 height 12
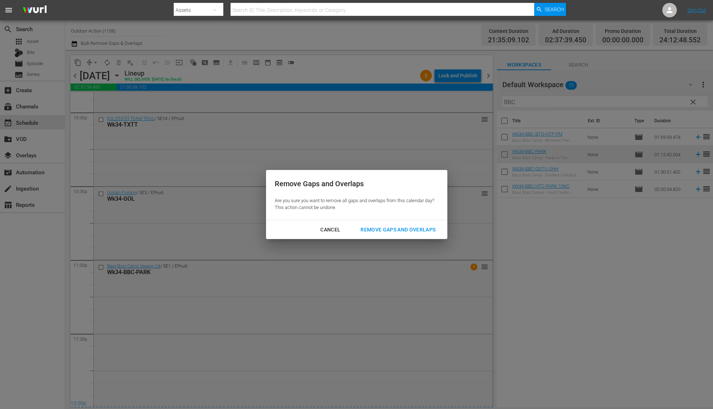
click at [417, 230] on div "Remove Gaps and Overlaps" at bounding box center [398, 229] width 86 height 9
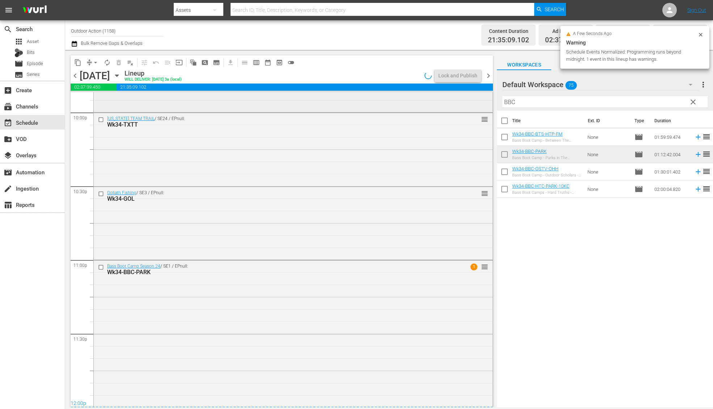
scroll to position [3232, 0]
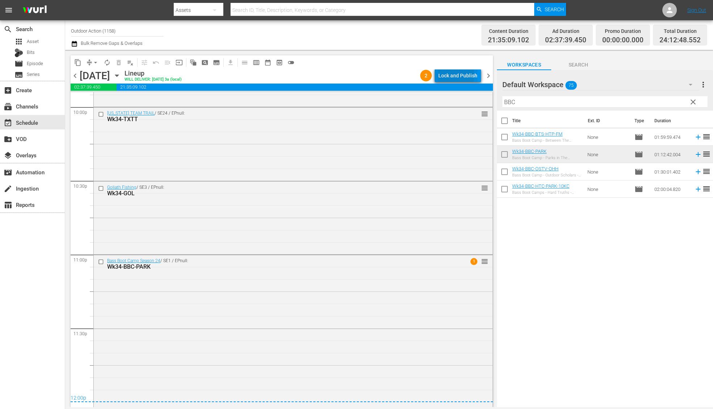
click at [443, 75] on div "Lock and Publish" at bounding box center [457, 75] width 39 height 13
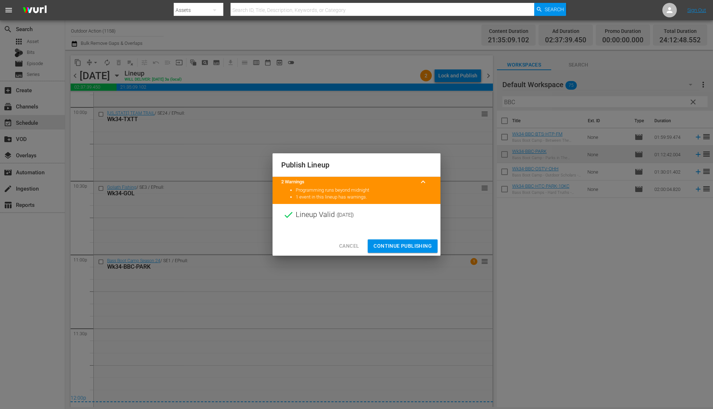
click at [385, 242] on span "Continue Publishing" at bounding box center [402, 246] width 58 height 9
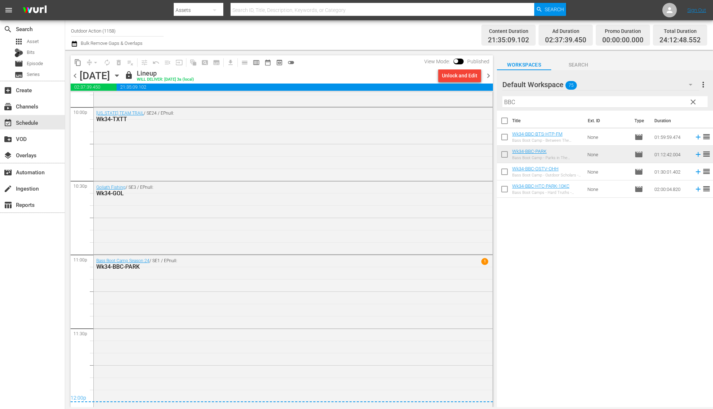
click at [194, 43] on div "Channel Title Outdoor Action (1158) Bulk Remove Gaps & Overlaps" at bounding box center [244, 35] width 347 height 26
click at [264, 62] on span "date_range_outlined" at bounding box center [267, 62] width 7 height 7
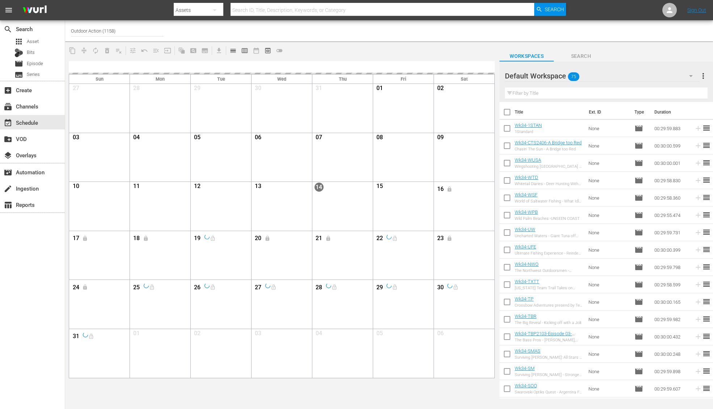
click at [318, 33] on div "Channel Title Outdoor Action (1158)" at bounding box center [244, 30] width 347 height 17
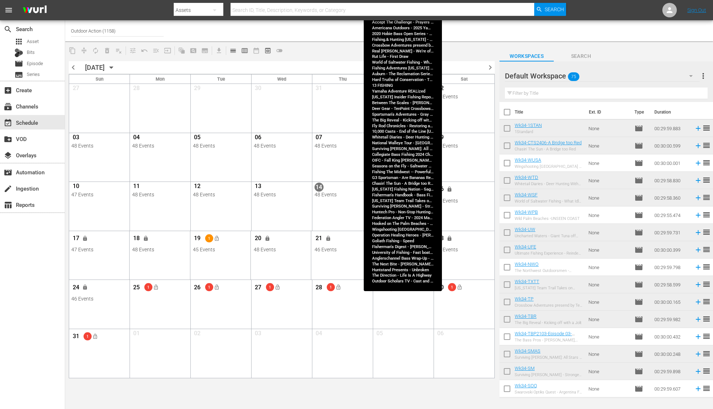
click at [406, 261] on div "Month View" at bounding box center [403, 255] width 62 height 49
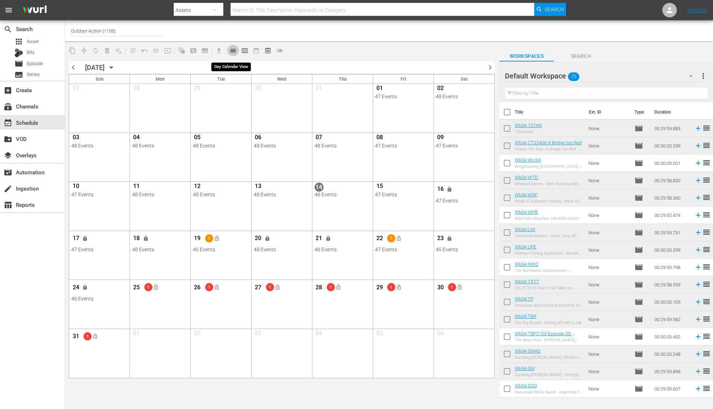
click at [233, 50] on span "calendar_view_day_outlined" at bounding box center [232, 50] width 7 height 7
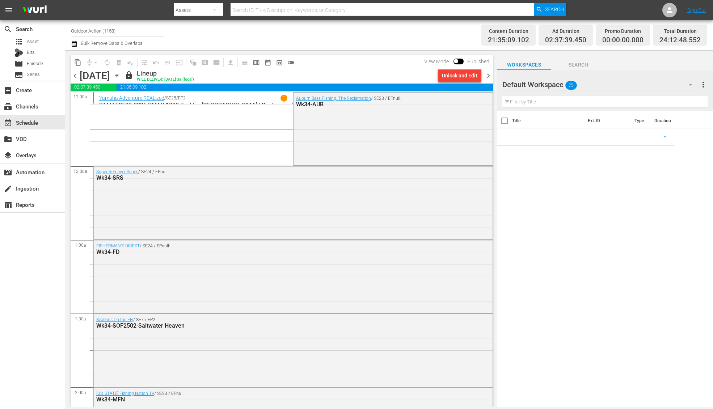
click at [71, 78] on span "chevron_left" at bounding box center [75, 75] width 9 height 9
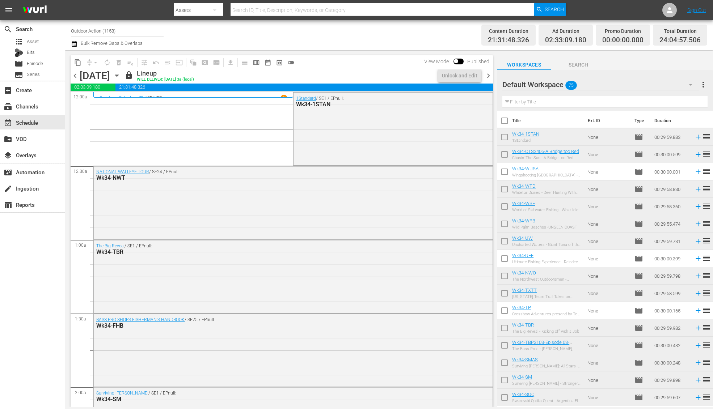
click at [75, 78] on span "chevron_left" at bounding box center [75, 75] width 9 height 9
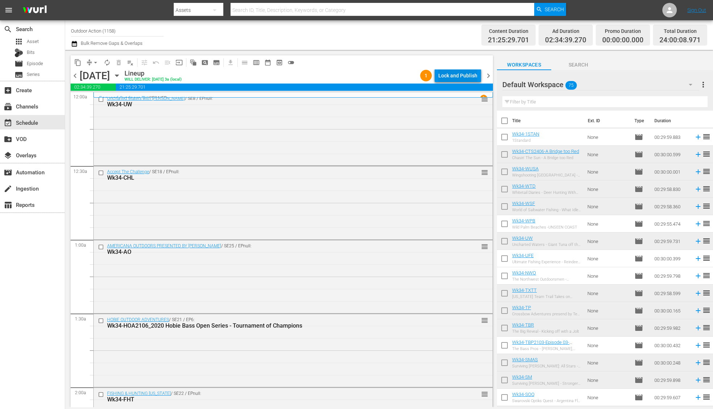
click at [453, 76] on div "Lock and Publish" at bounding box center [457, 75] width 39 height 13
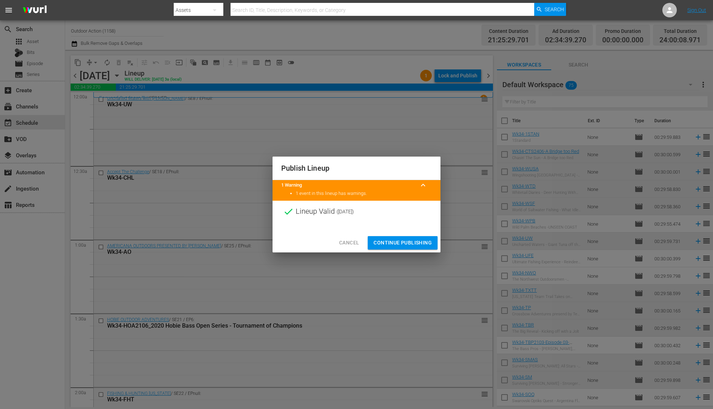
click at [393, 243] on span "Continue Publishing" at bounding box center [402, 242] width 58 height 9
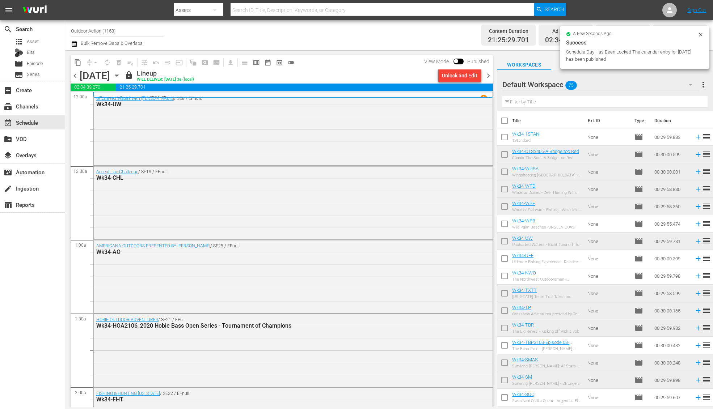
click at [77, 77] on span "chevron_left" at bounding box center [75, 75] width 9 height 9
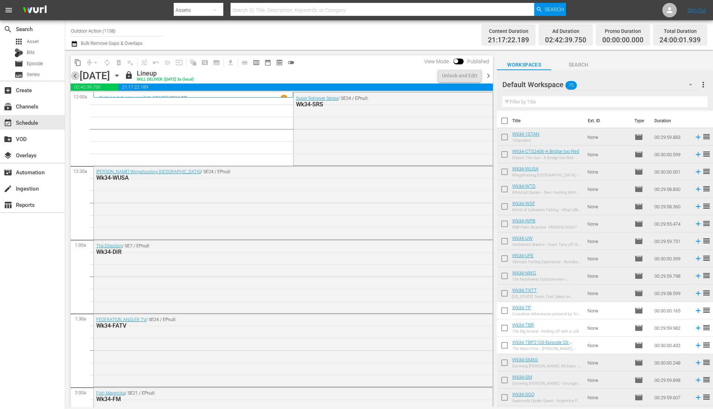
click at [77, 77] on span "chevron_left" at bounding box center [75, 75] width 9 height 9
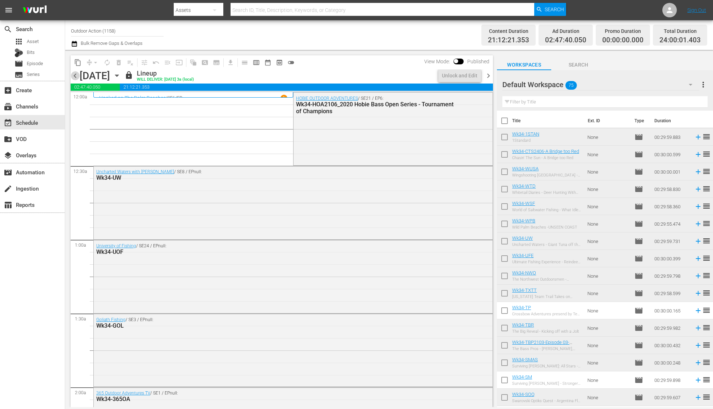
click at [77, 77] on span "chevron_left" at bounding box center [75, 75] width 9 height 9
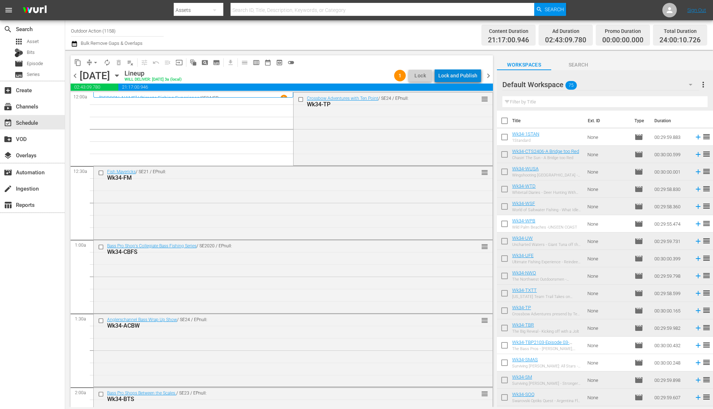
click at [463, 76] on div "Lock and Publish" at bounding box center [457, 75] width 39 height 13
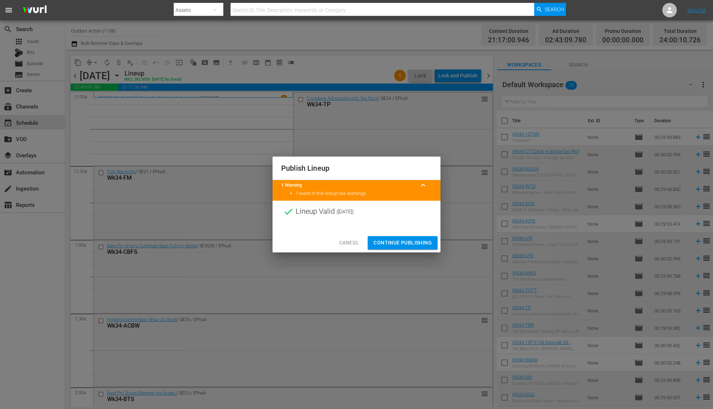
click at [392, 241] on span "Continue Publishing" at bounding box center [402, 242] width 58 height 9
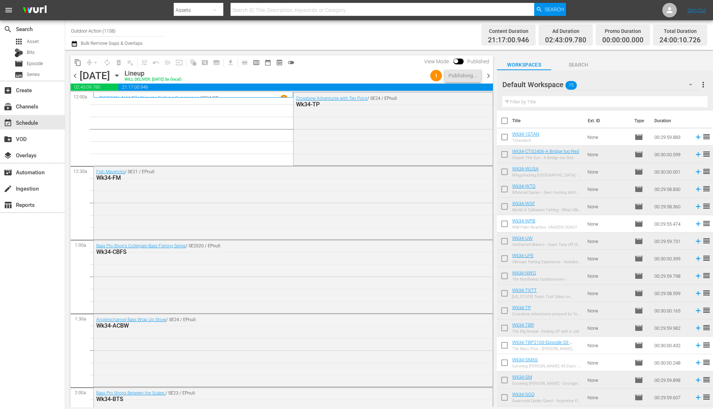
click at [339, 40] on div "Channel Title Outdoor Action (1158) Bulk Remove Gaps & Overlaps" at bounding box center [244, 35] width 347 height 26
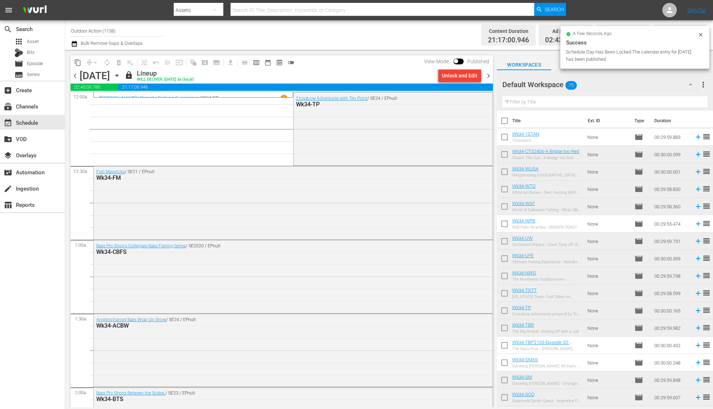
click at [73, 76] on span "chevron_left" at bounding box center [75, 75] width 9 height 9
